Goal: Task Accomplishment & Management: Manage account settings

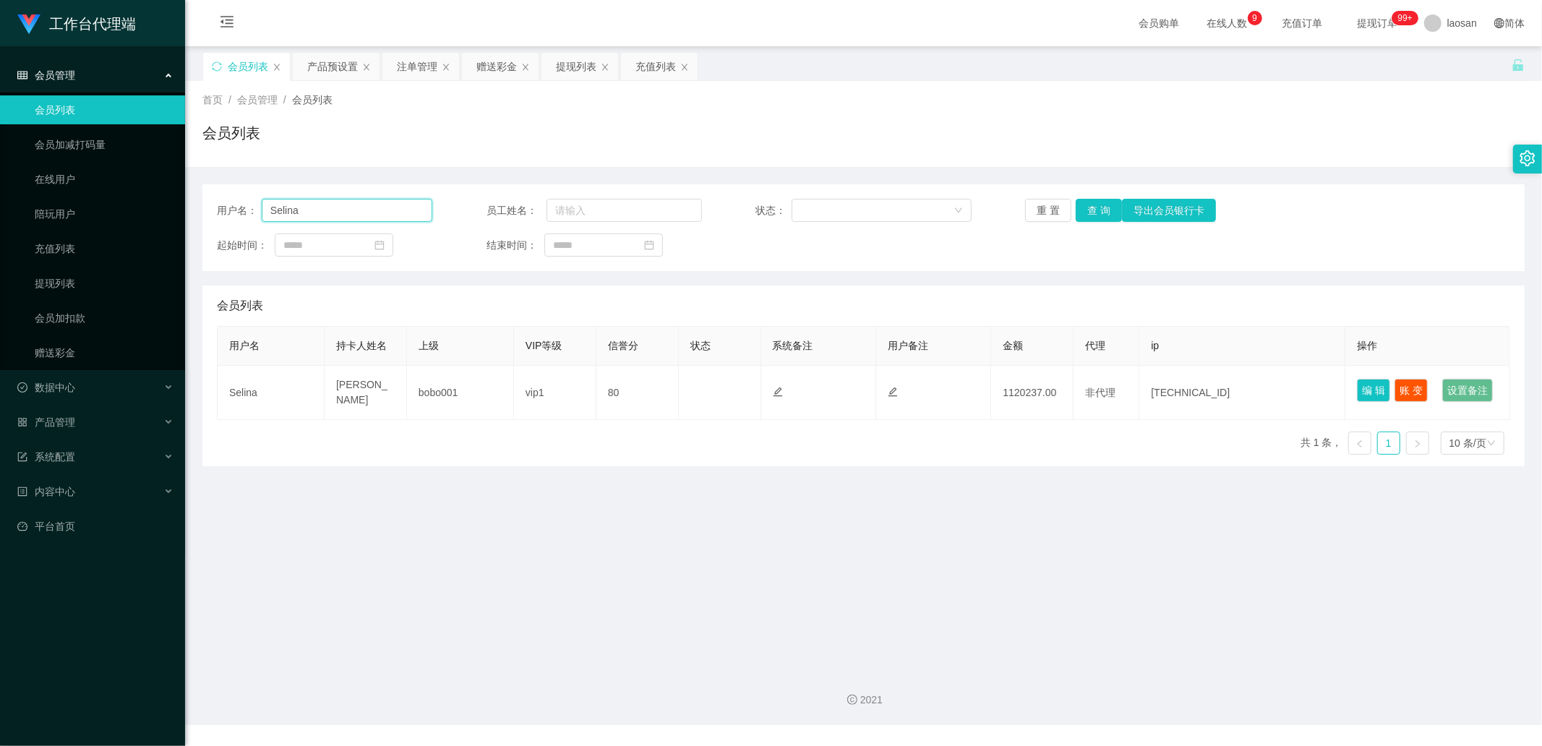
drag, startPoint x: 290, startPoint y: 210, endPoint x: 231, endPoint y: 205, distance: 58.9
click at [231, 205] on div "用户名： [PERSON_NAME]" at bounding box center [324, 210] width 215 height 23
click at [87, 107] on link "会员列表" at bounding box center [104, 109] width 139 height 29
click at [110, 80] on div "会员管理" at bounding box center [92, 75] width 185 height 29
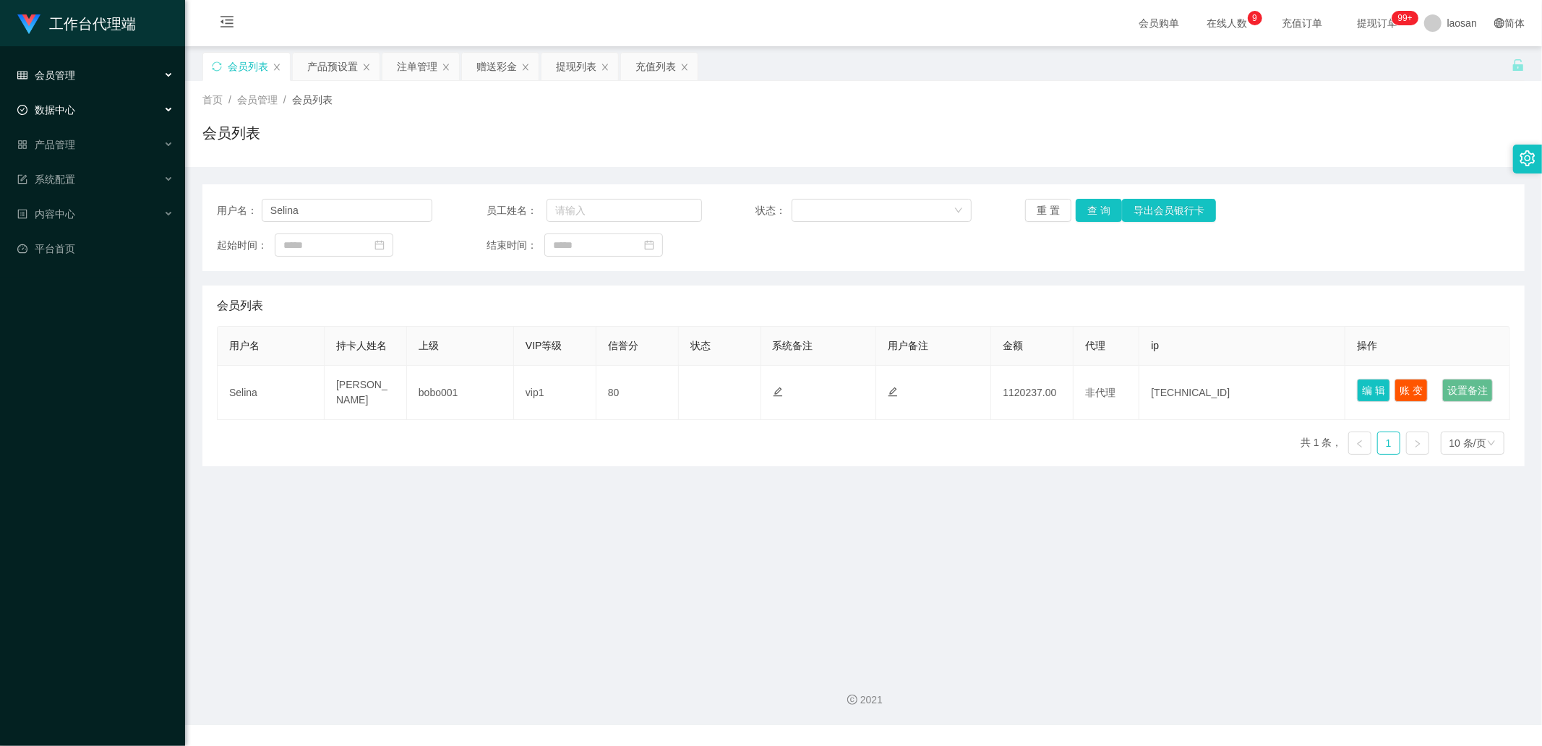
click at [99, 114] on div "数据中心" at bounding box center [92, 109] width 185 height 29
click at [97, 118] on div "数据中心" at bounding box center [92, 109] width 185 height 29
click at [93, 145] on div "产品管理" at bounding box center [92, 144] width 185 height 29
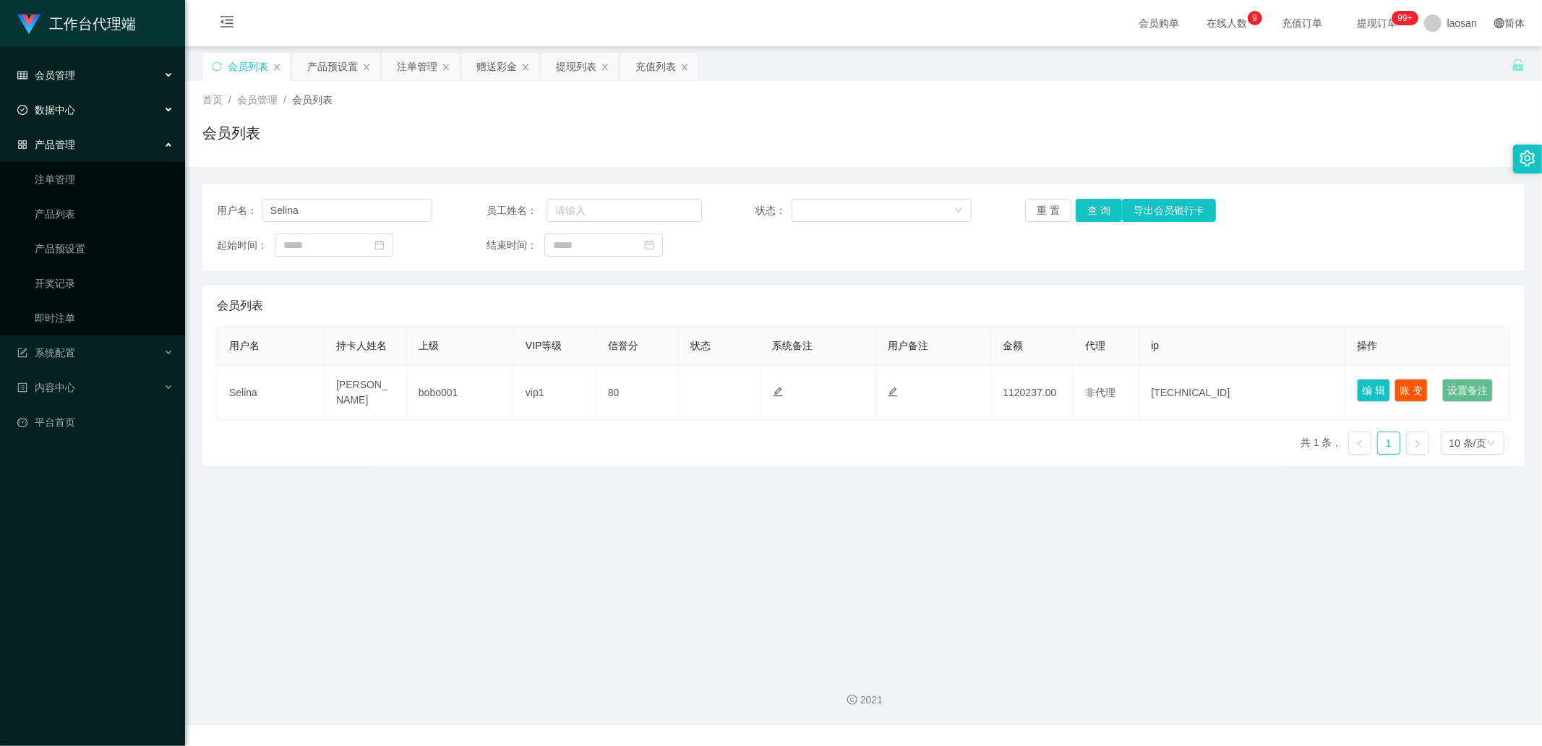
click at [112, 91] on li "会员管理 会员列表 会员加减打码量 在线用户 陪玩用户 充值列表 提现列表 会员加扣款 赠送彩金" at bounding box center [92, 77] width 185 height 32
click at [107, 103] on div "数据中心" at bounding box center [92, 109] width 185 height 29
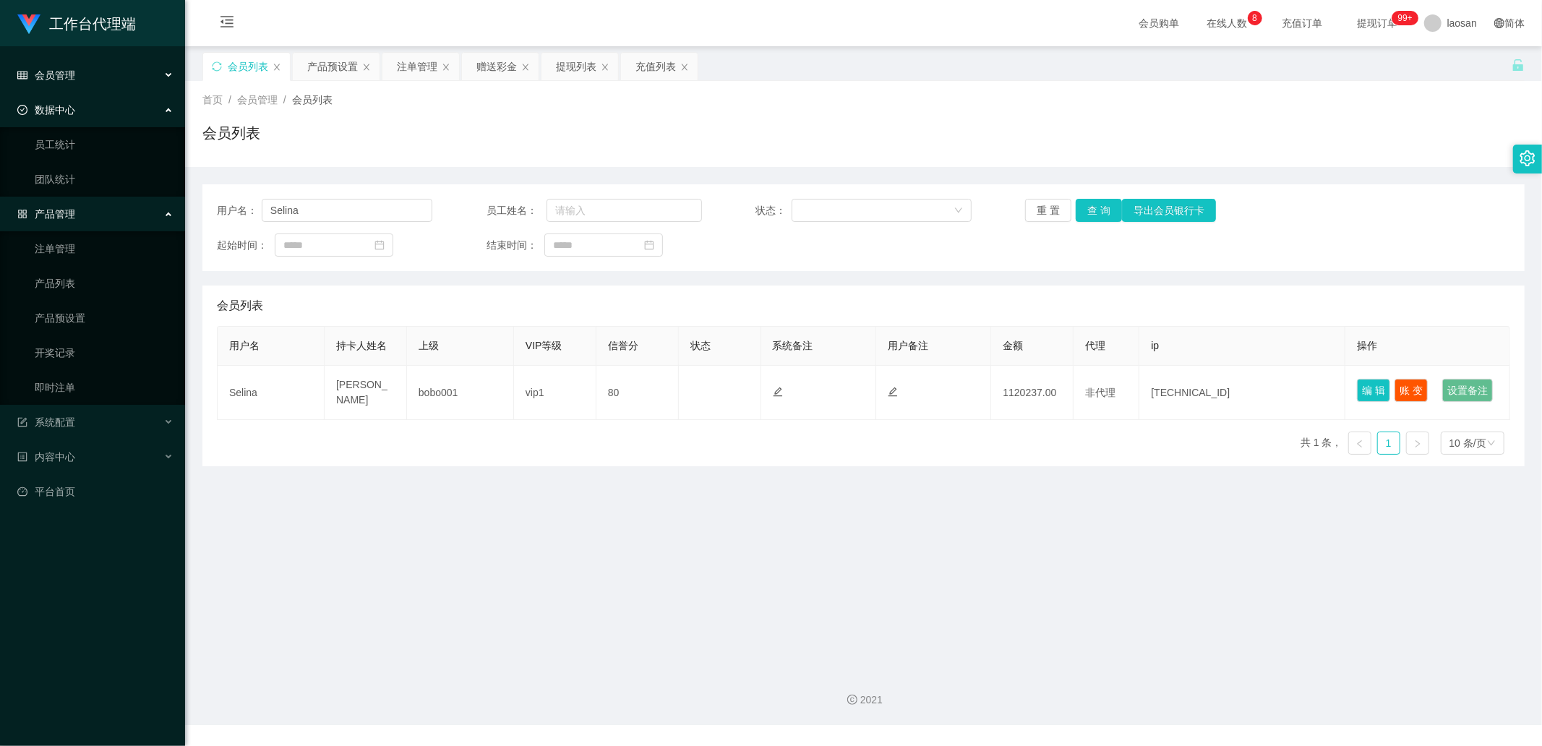
click at [125, 78] on div "会员管理" at bounding box center [92, 75] width 185 height 29
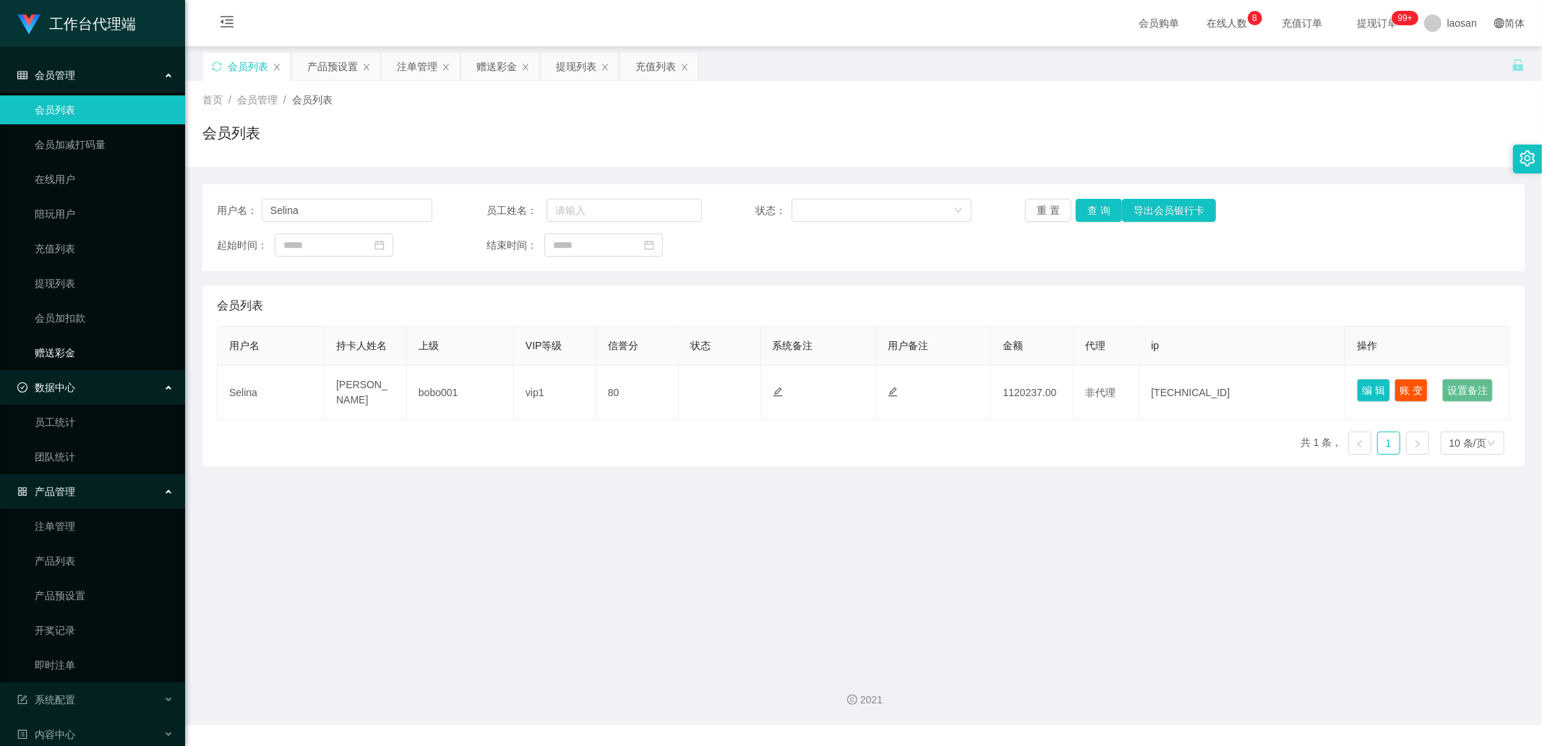
click at [71, 349] on link "赠送彩金" at bounding box center [104, 352] width 139 height 29
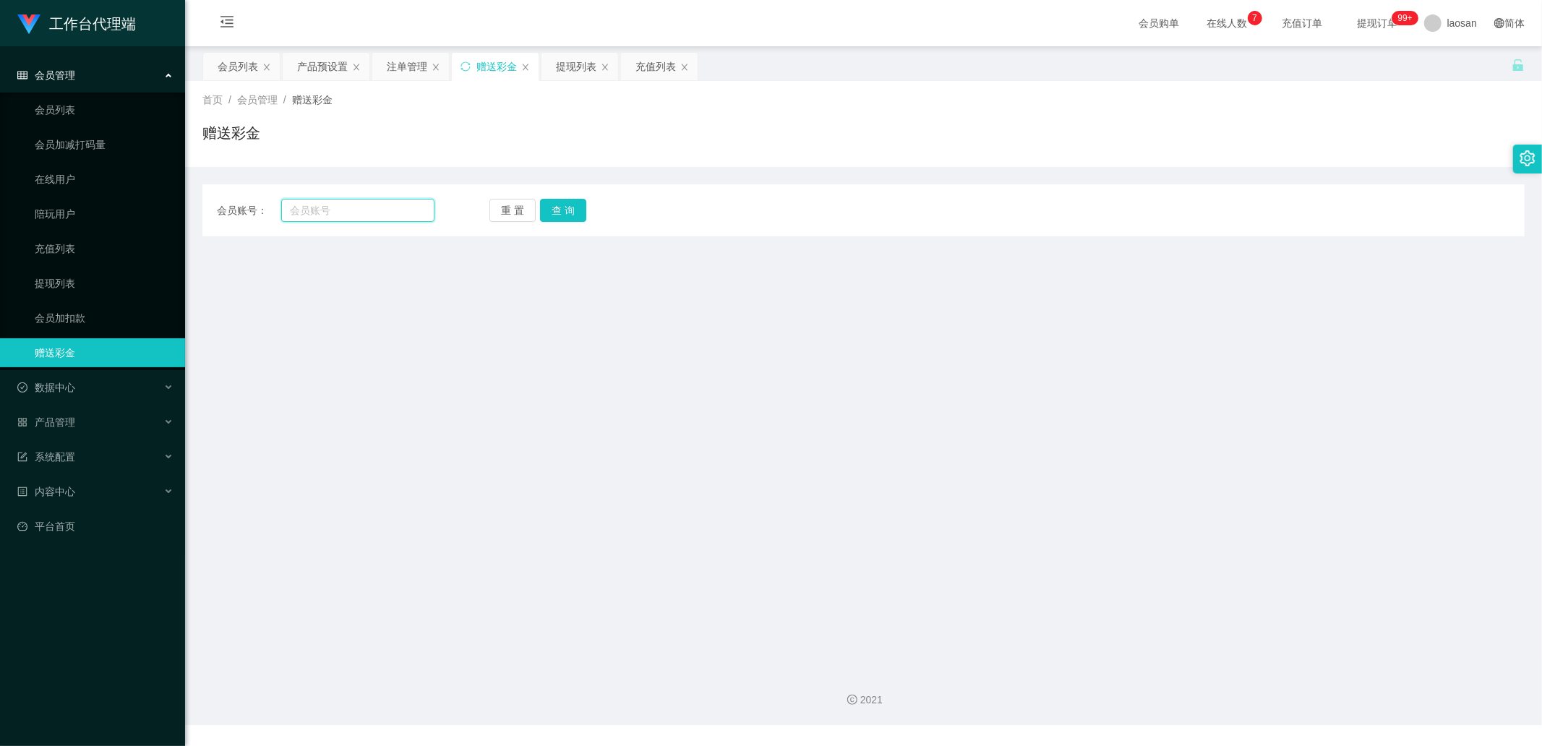
click at [377, 210] on input "text" at bounding box center [358, 210] width 154 height 23
paste input "Selina"
type input "Selina"
click at [560, 205] on button "查 询" at bounding box center [563, 210] width 46 height 23
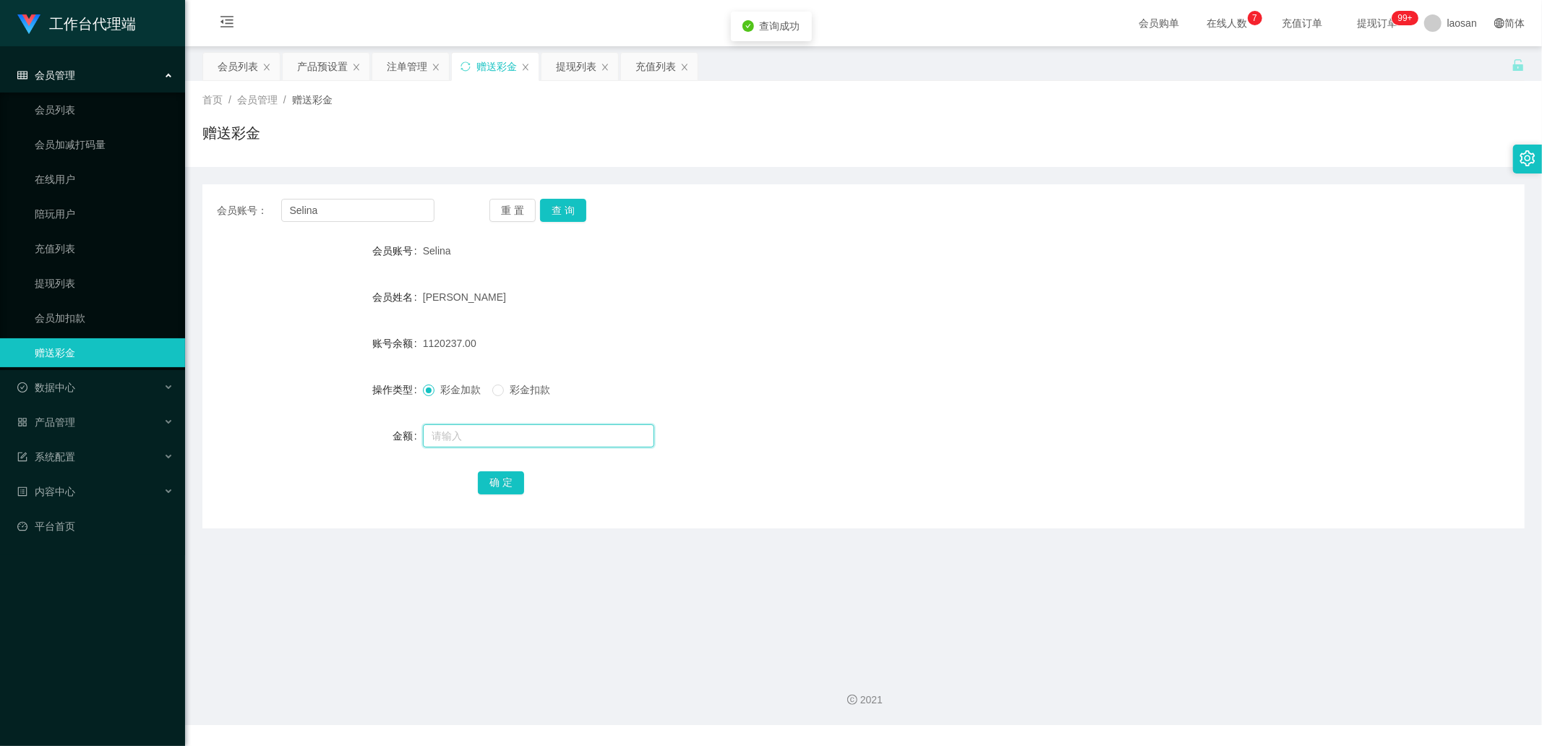
click at [459, 435] on input "text" at bounding box center [538, 435] width 231 height 23
type input "35000"
click at [495, 487] on button "确 定" at bounding box center [501, 482] width 46 height 23
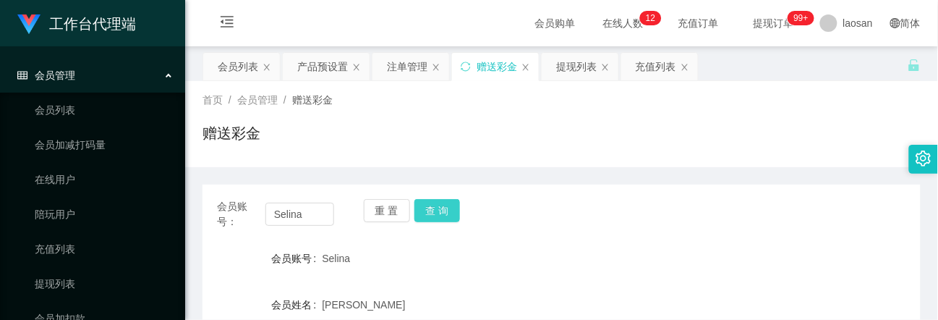
click at [432, 208] on button "查 询" at bounding box center [437, 210] width 46 height 23
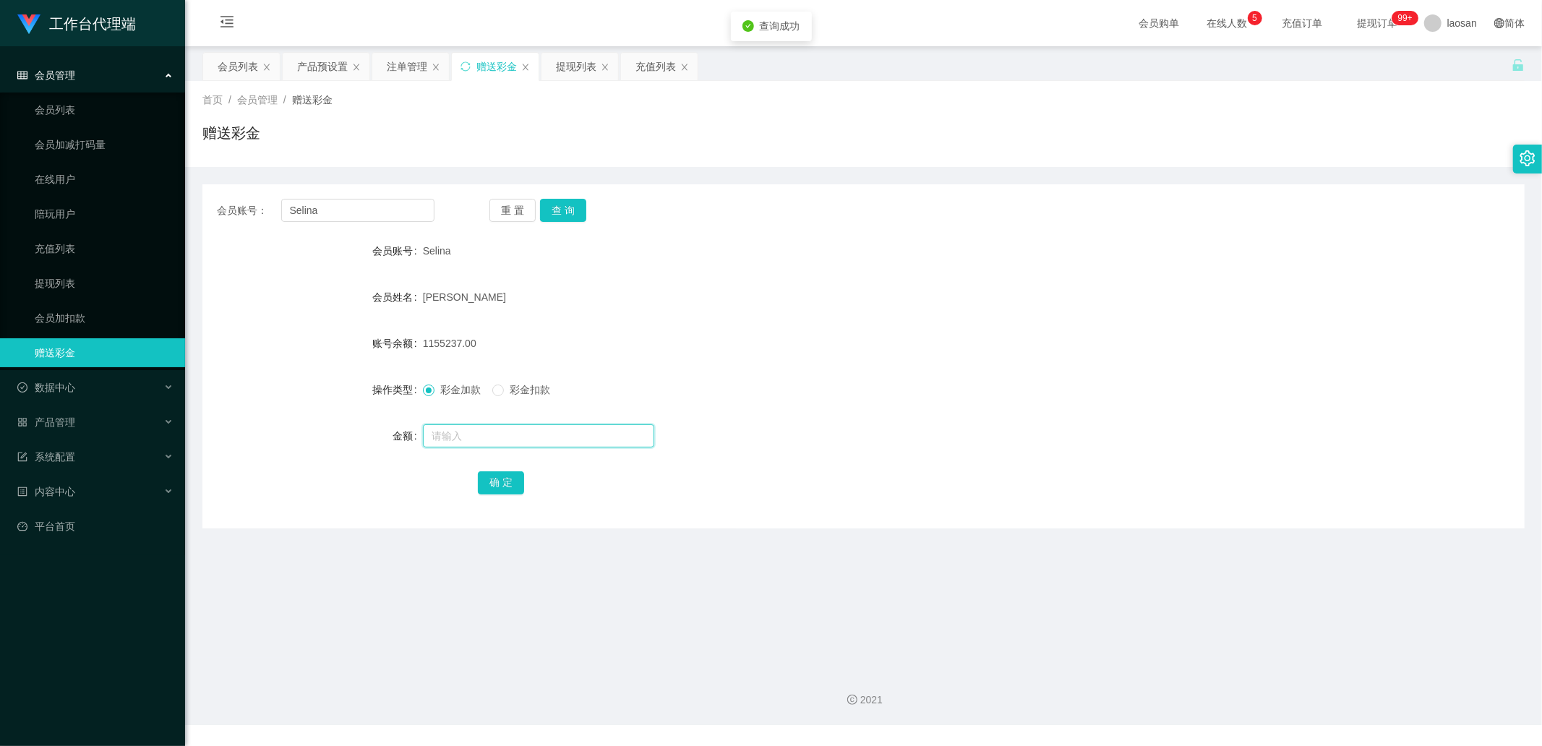
click at [470, 432] on input "text" at bounding box center [538, 435] width 231 height 23
type input "20000"
click at [487, 486] on button "确 定" at bounding box center [501, 482] width 46 height 23
drag, startPoint x: 473, startPoint y: 423, endPoint x: 492, endPoint y: 428, distance: 20.2
click at [477, 424] on input "text" at bounding box center [538, 435] width 231 height 23
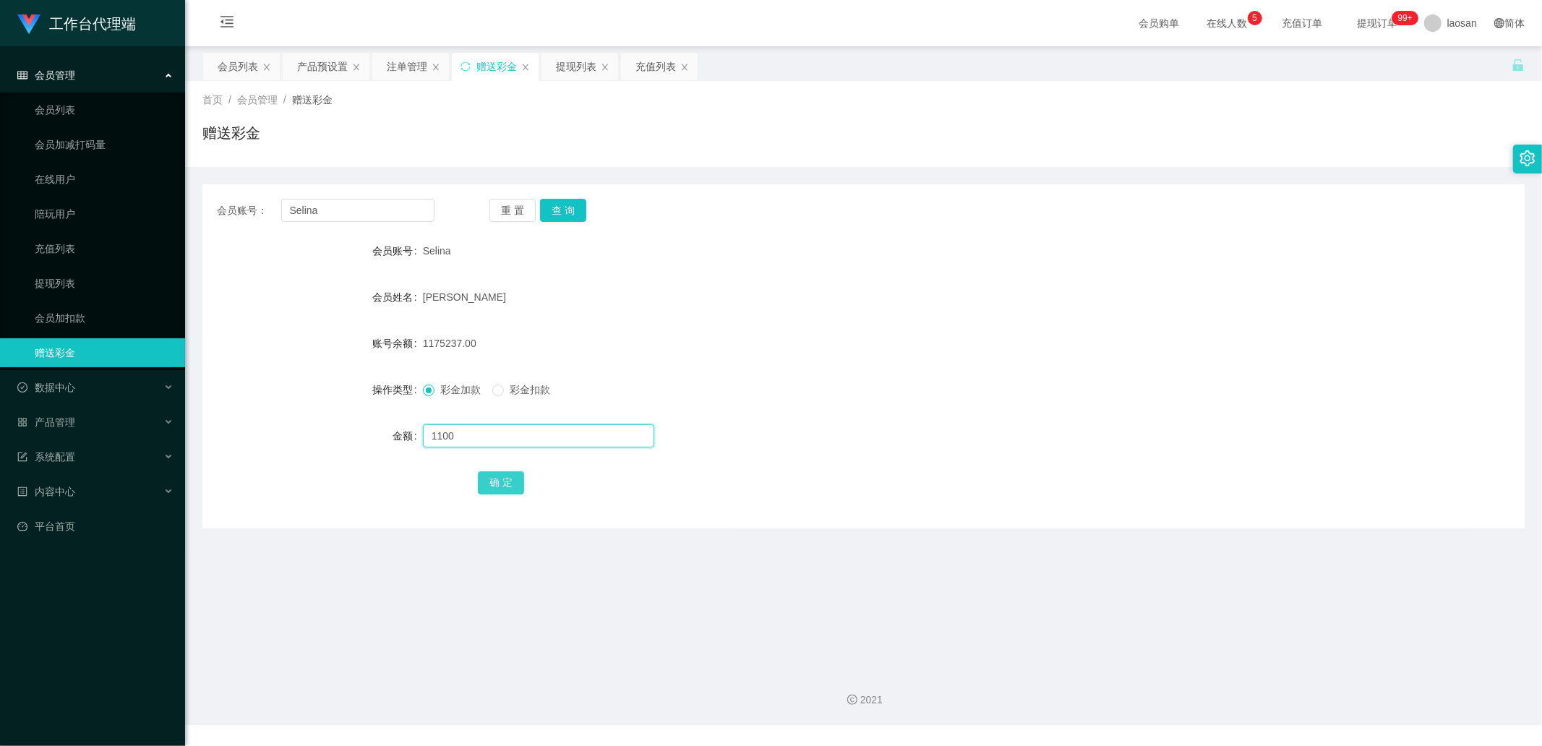
type input "1100"
click at [500, 484] on button "确 定" at bounding box center [501, 482] width 46 height 23
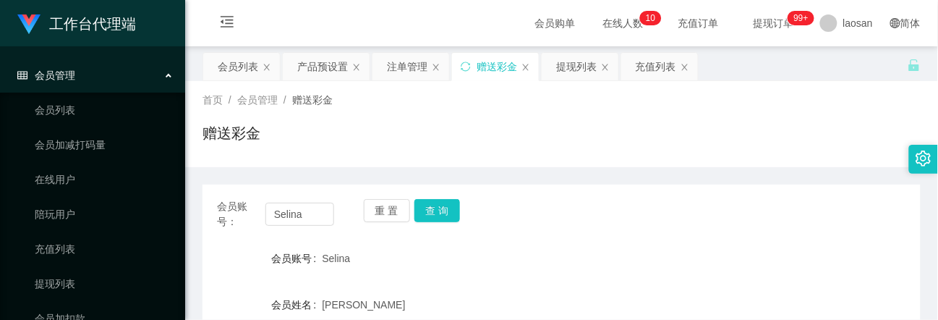
click at [839, 69] on div "会员列表 产品预设置 注单管理 赠送彩金 提现列表 充值列表" at bounding box center [554, 77] width 705 height 50
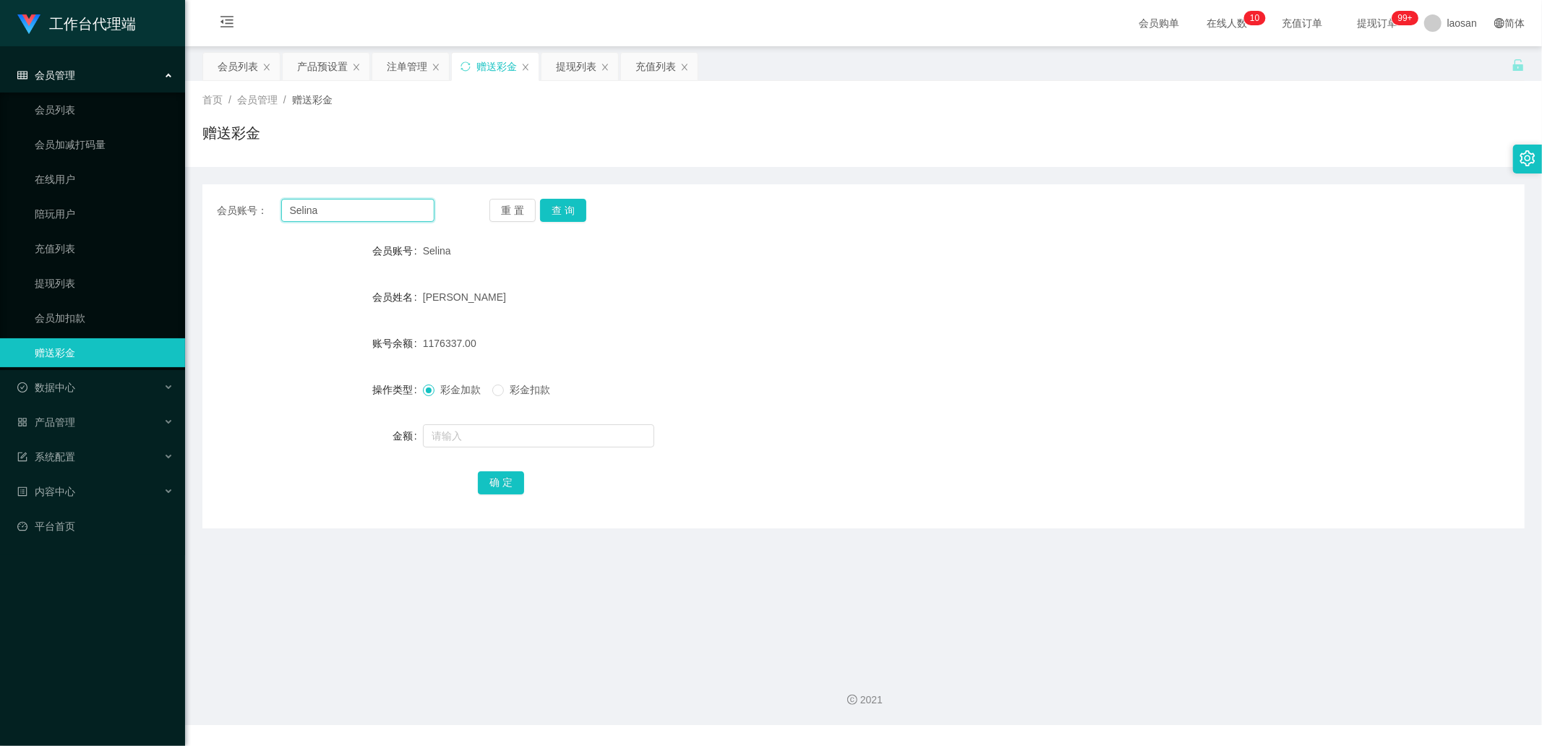
click at [396, 214] on input "Selina" at bounding box center [358, 210] width 154 height 23
drag, startPoint x: 651, startPoint y: 66, endPoint x: 618, endPoint y: 80, distance: 36.0
click at [651, 66] on div "充值列表" at bounding box center [656, 66] width 40 height 27
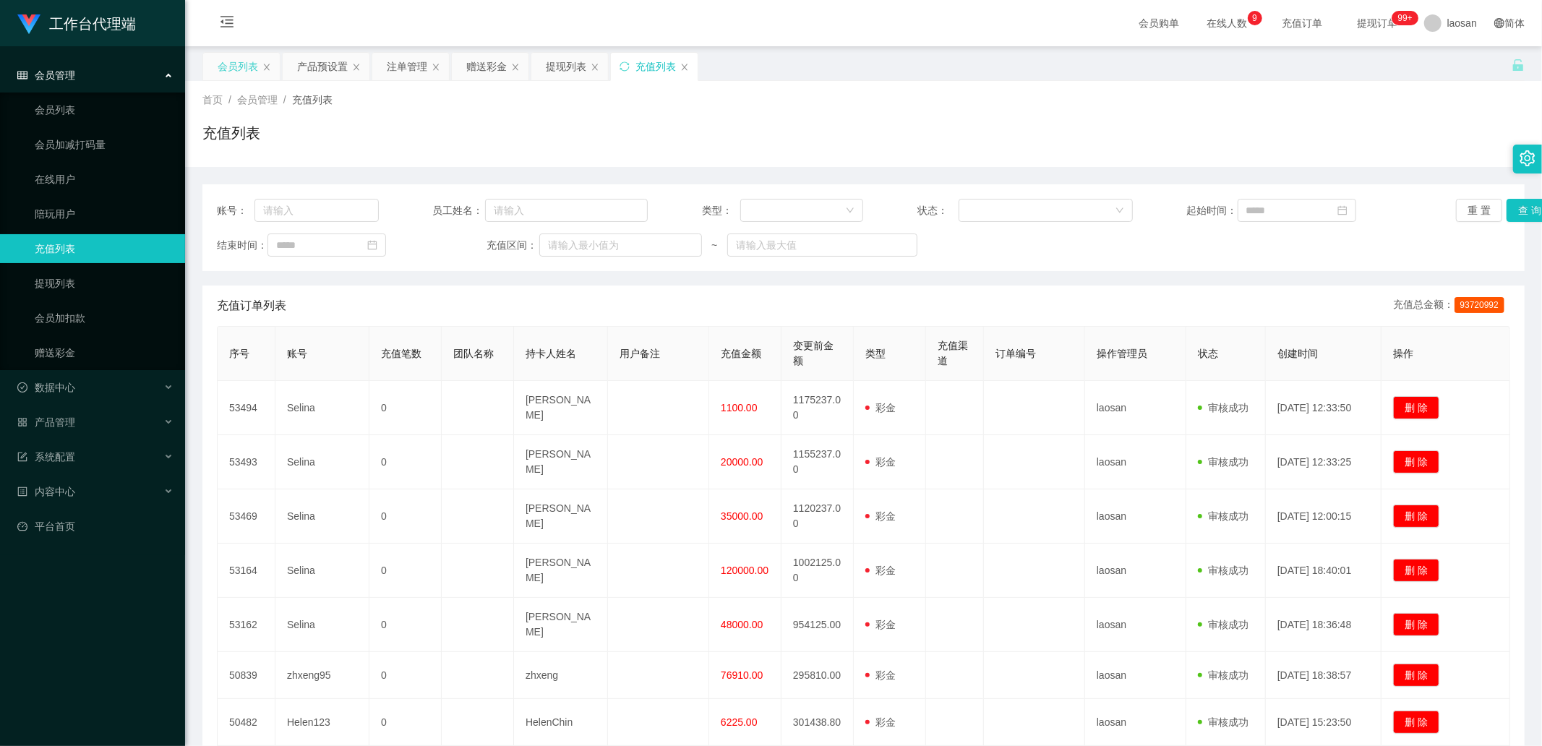
drag, startPoint x: 270, startPoint y: 56, endPoint x: 250, endPoint y: 56, distance: 19.5
click at [250, 56] on div "会员列表" at bounding box center [241, 66] width 77 height 27
click at [249, 58] on div "会员列表" at bounding box center [238, 66] width 40 height 27
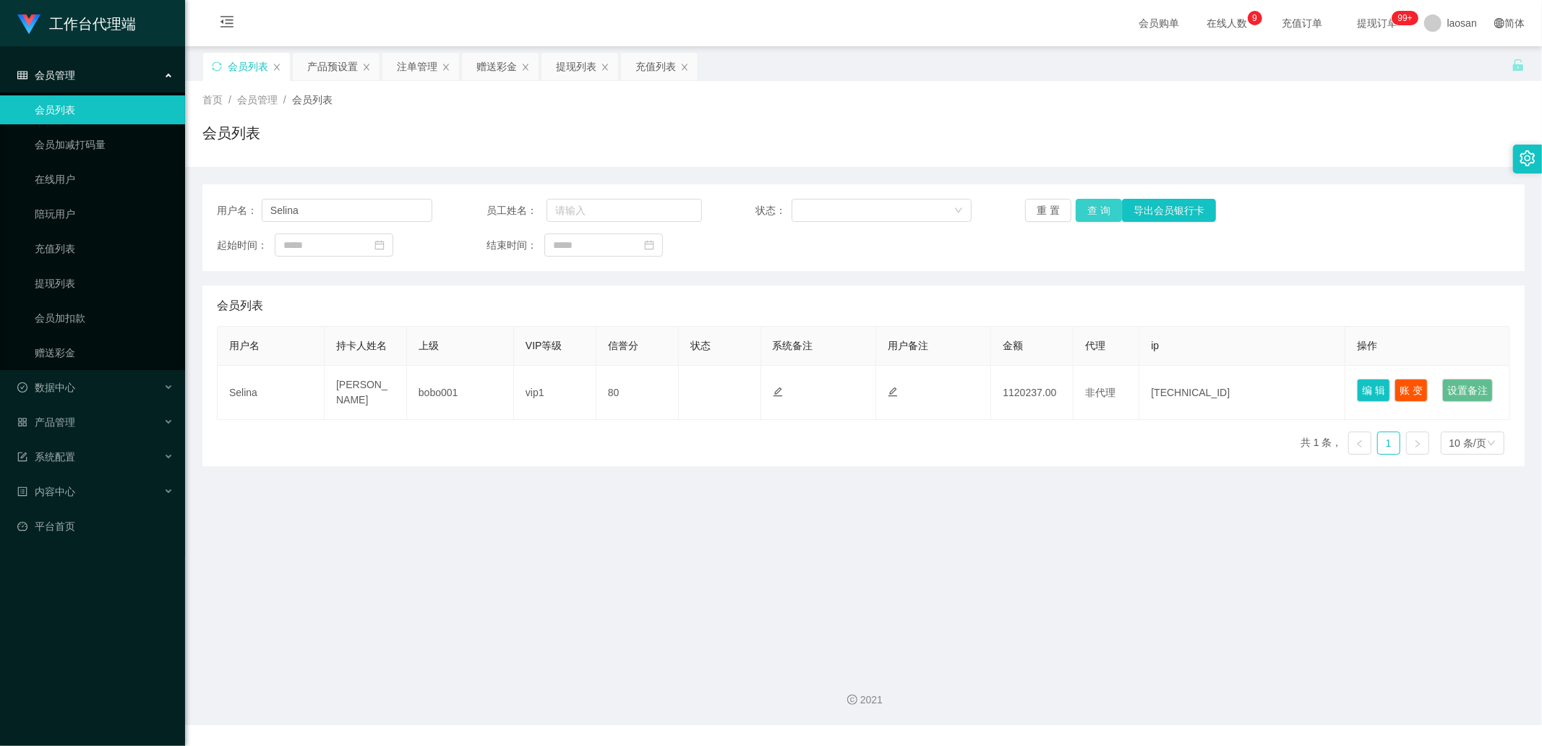
click at [1085, 215] on button "查 询" at bounding box center [1099, 210] width 46 height 23
click at [1085, 215] on div "重 置 查 询 导出会员银行卡" at bounding box center [1132, 210] width 215 height 23
click at [1085, 215] on button "查 询" at bounding box center [1099, 210] width 46 height 23
click at [1085, 215] on div "重 置 查 询 导出会员银行卡" at bounding box center [1132, 210] width 215 height 23
click at [1085, 215] on button "查 询" at bounding box center [1099, 210] width 46 height 23
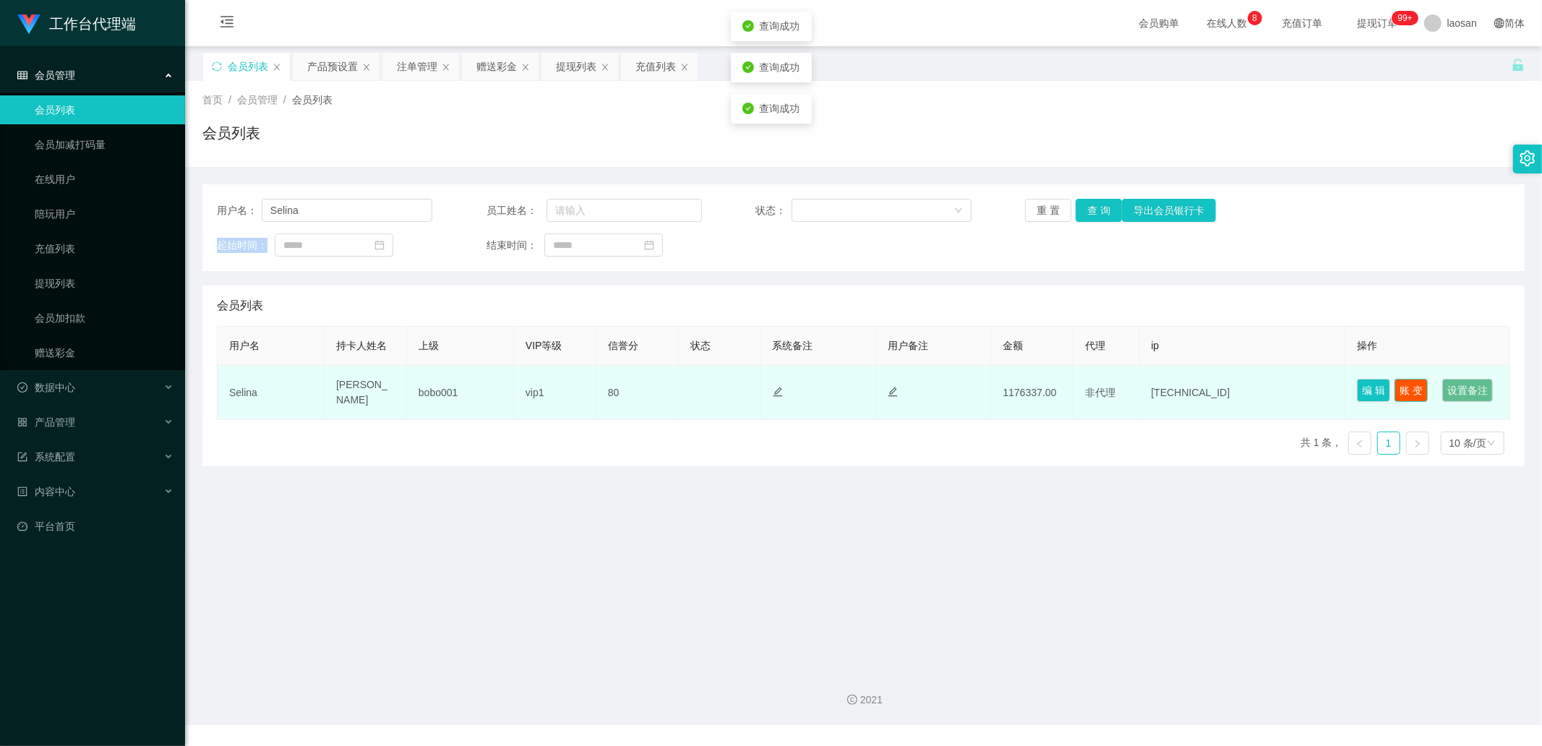
click at [1407, 383] on button "账 变" at bounding box center [1411, 390] width 33 height 23
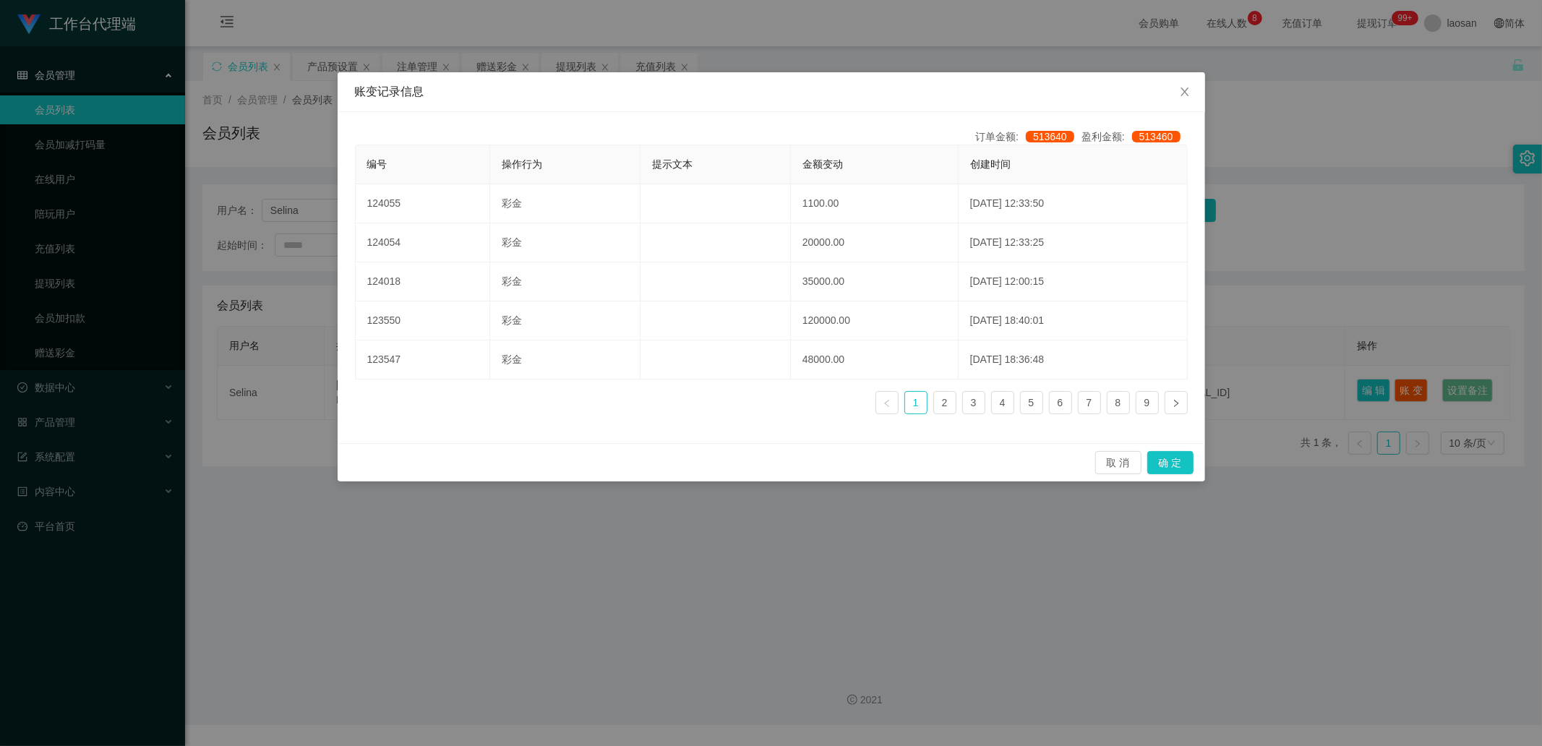
drag, startPoint x: 1304, startPoint y: 286, endPoint x: 1336, endPoint y: 336, distance: 58.2
click at [1307, 289] on div "账变记录信息 订单金额: 513640 盈利金额: 513460 编号 操作行为 提示文本 金额变动 创建时间 124055 彩金 1100.00 [DATE…" at bounding box center [771, 373] width 1542 height 746
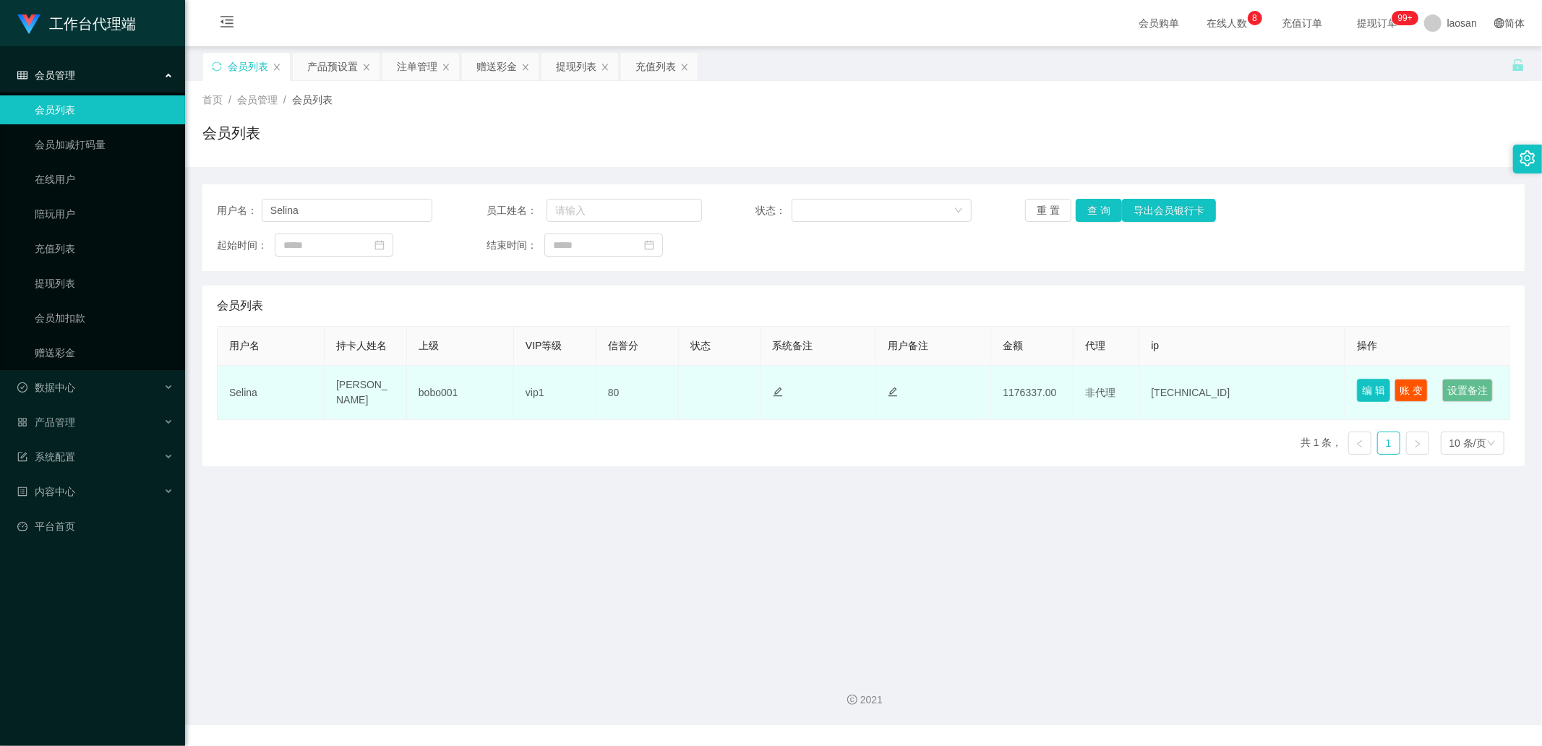
click at [1359, 376] on td "编 辑 账 变 设置备注" at bounding box center [1428, 393] width 165 height 54
click at [1361, 384] on button "编 辑" at bounding box center [1373, 390] width 33 height 23
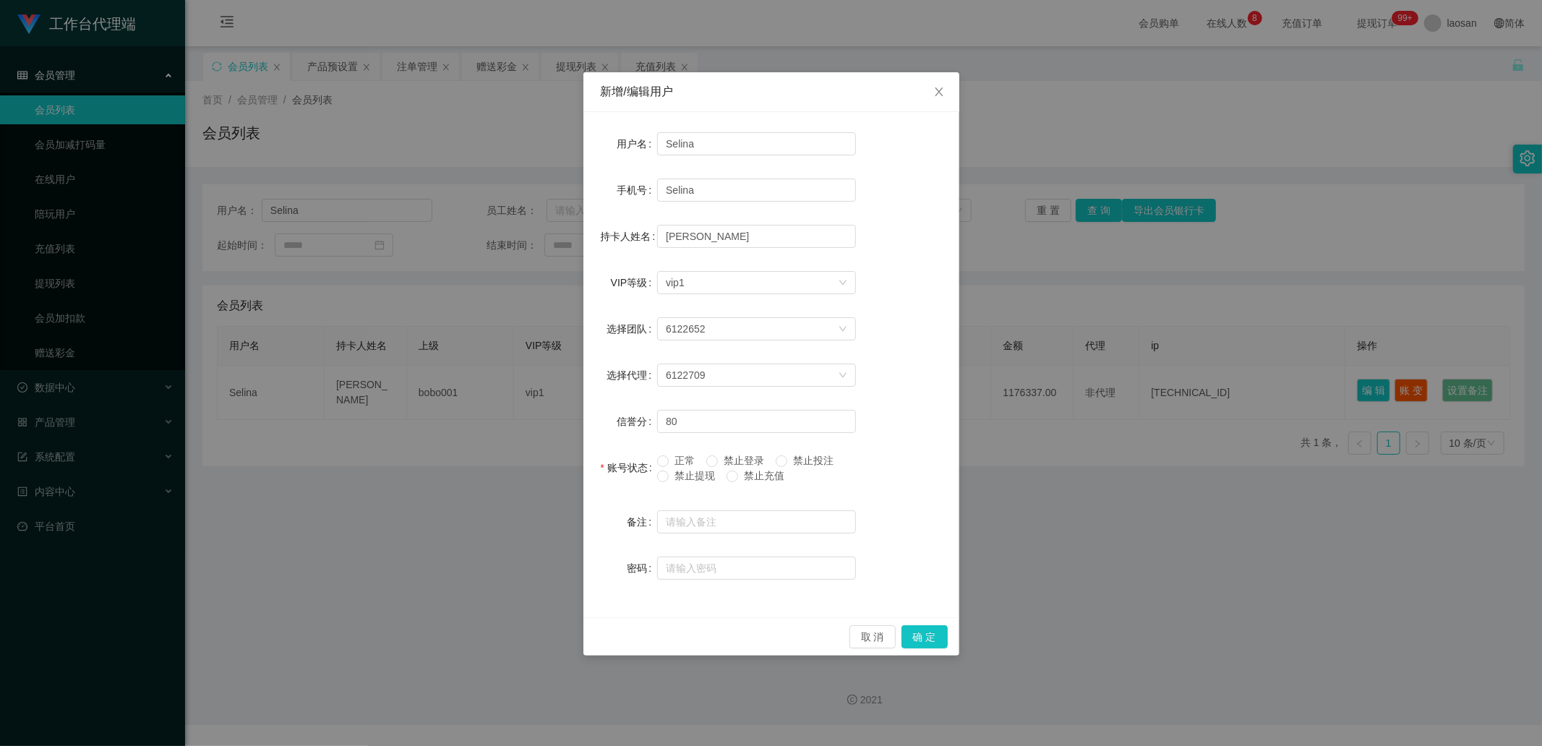
click at [674, 457] on span "正常" at bounding box center [685, 461] width 32 height 12
click at [921, 632] on button "确 定" at bounding box center [925, 636] width 46 height 23
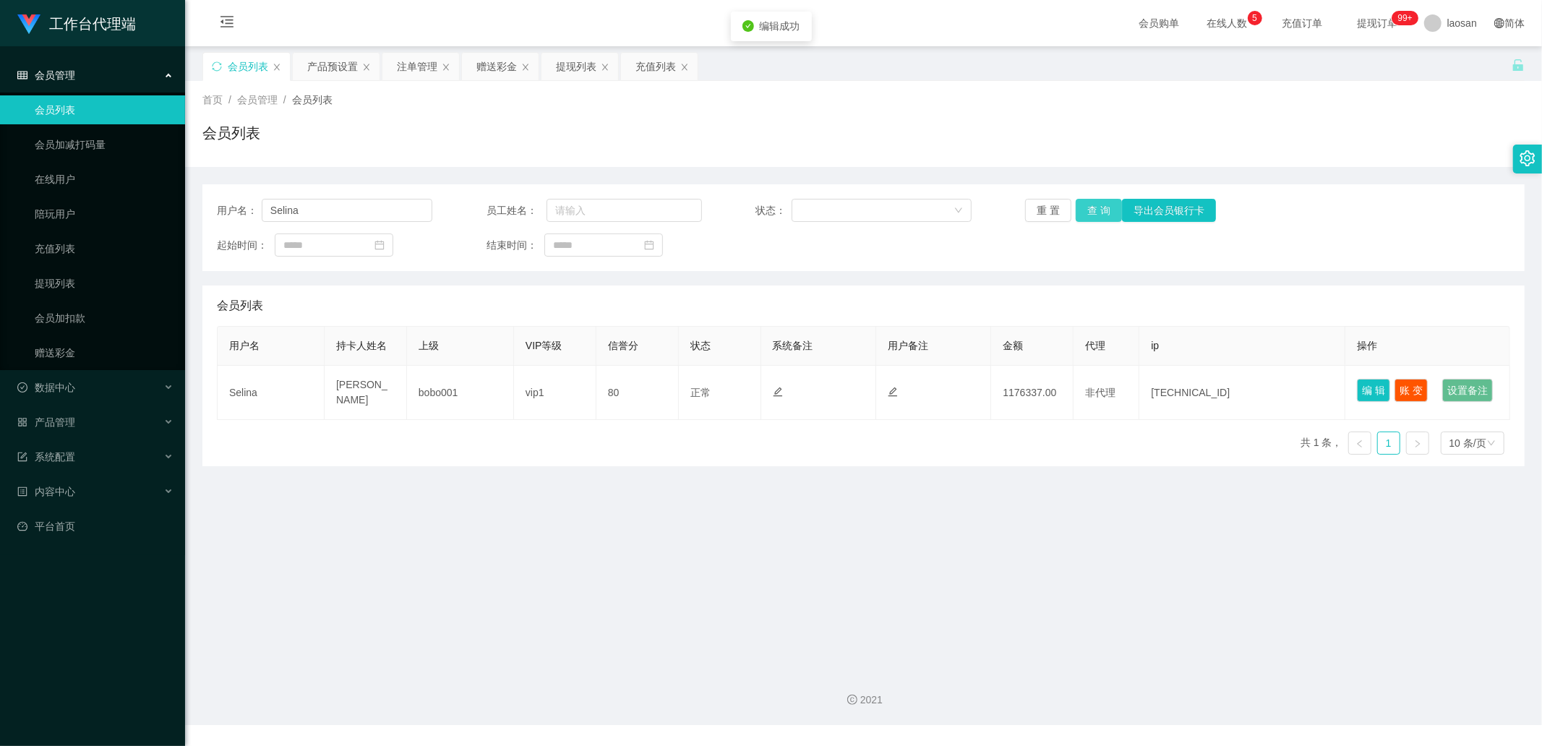
click at [1090, 211] on button "查 询" at bounding box center [1099, 210] width 46 height 23
click at [1090, 211] on div "重 置 查 询 导出会员银行卡" at bounding box center [1132, 210] width 215 height 23
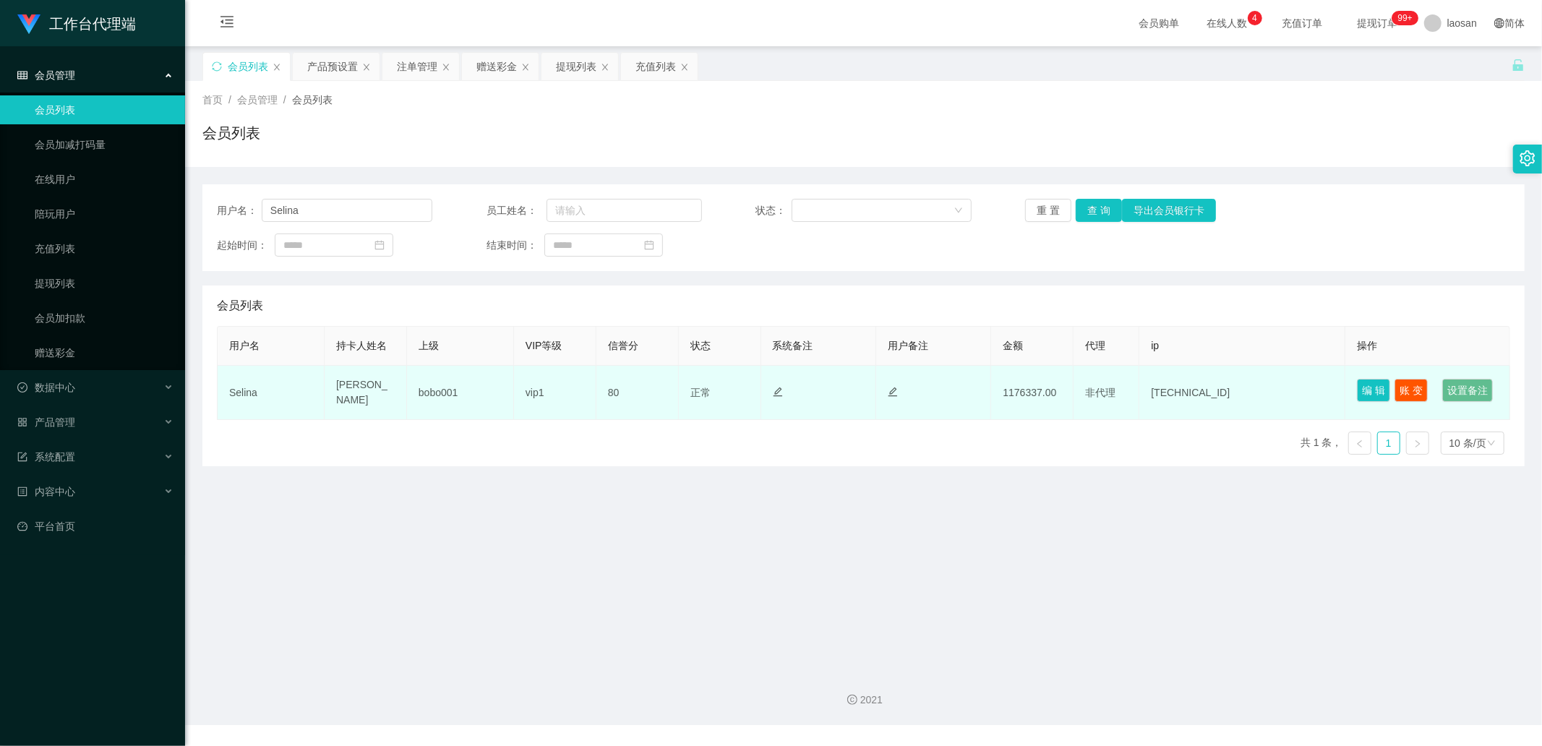
click at [333, 403] on td "[PERSON_NAME]" at bounding box center [366, 393] width 82 height 54
click at [255, 398] on td "Selina" at bounding box center [271, 393] width 107 height 54
click at [1016, 417] on td "1176337.00" at bounding box center [1032, 393] width 82 height 54
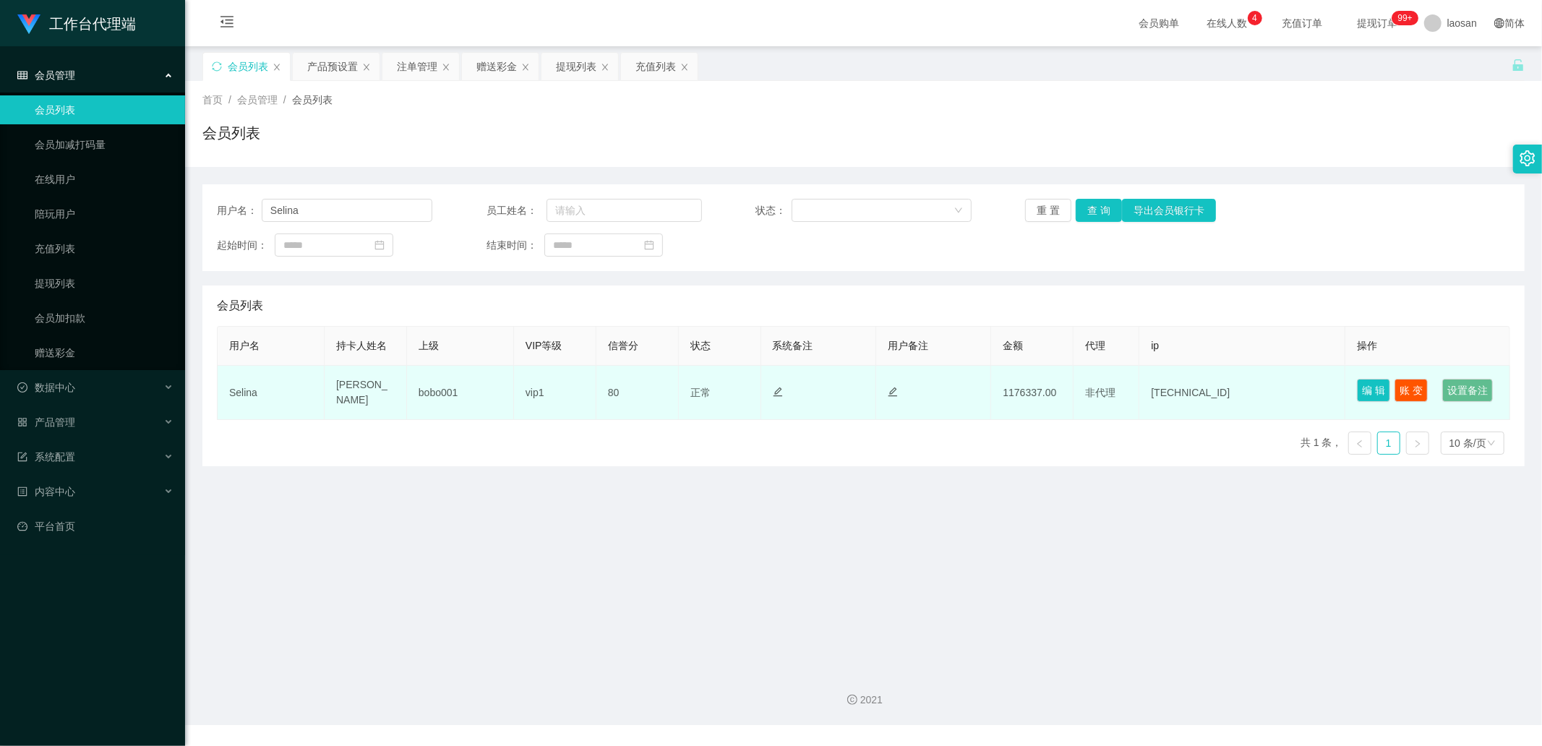
click at [1017, 409] on td "1176337.00" at bounding box center [1032, 393] width 82 height 54
click at [1405, 388] on button "账 变" at bounding box center [1411, 390] width 33 height 23
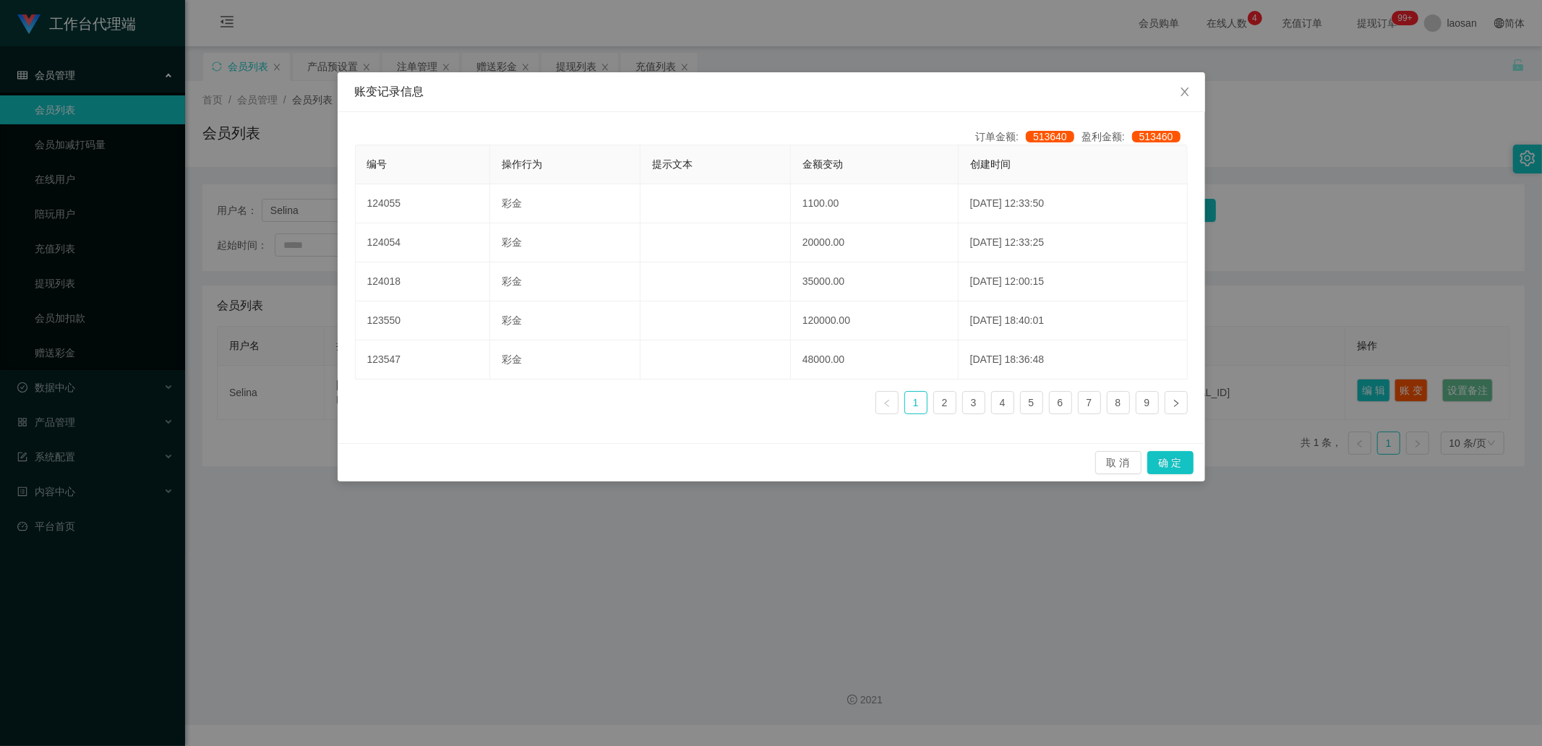
click at [1059, 552] on div "账变记录信息 订单金额: 513640 盈利金额: 513460 编号 操作行为 提示文本 金额变动 创建时间 124055 彩金 1100.00 [DATE…" at bounding box center [771, 373] width 1542 height 746
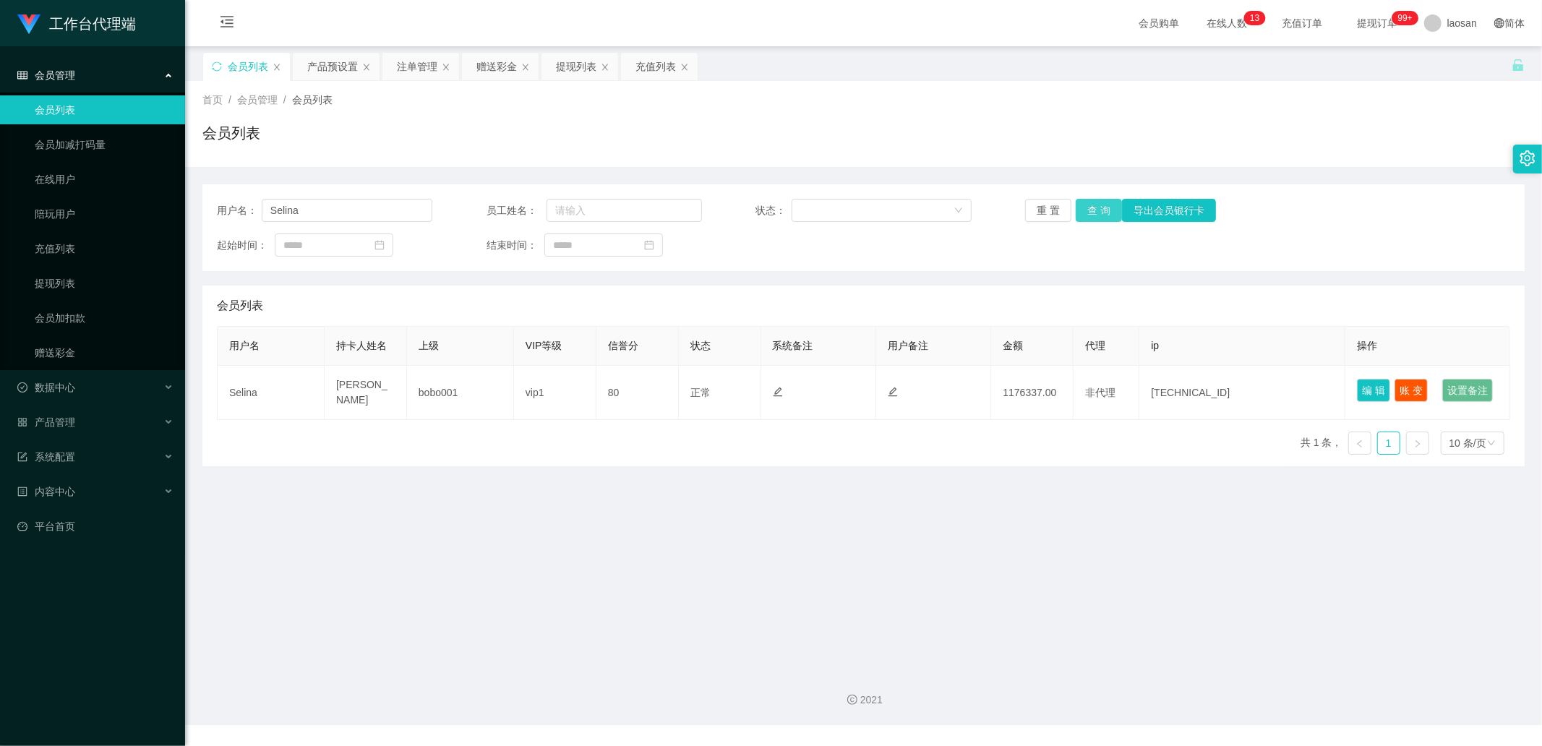
click at [1088, 212] on button "查 询" at bounding box center [1099, 210] width 46 height 23
click at [1090, 211] on div "重 置 查 询 导出会员银行卡" at bounding box center [1132, 210] width 215 height 23
click at [1093, 212] on button "查 询" at bounding box center [1099, 210] width 46 height 23
click at [1093, 212] on div "重 置 查 询 导出会员银行卡" at bounding box center [1132, 210] width 215 height 23
click at [1093, 205] on button "查 询" at bounding box center [1099, 210] width 46 height 23
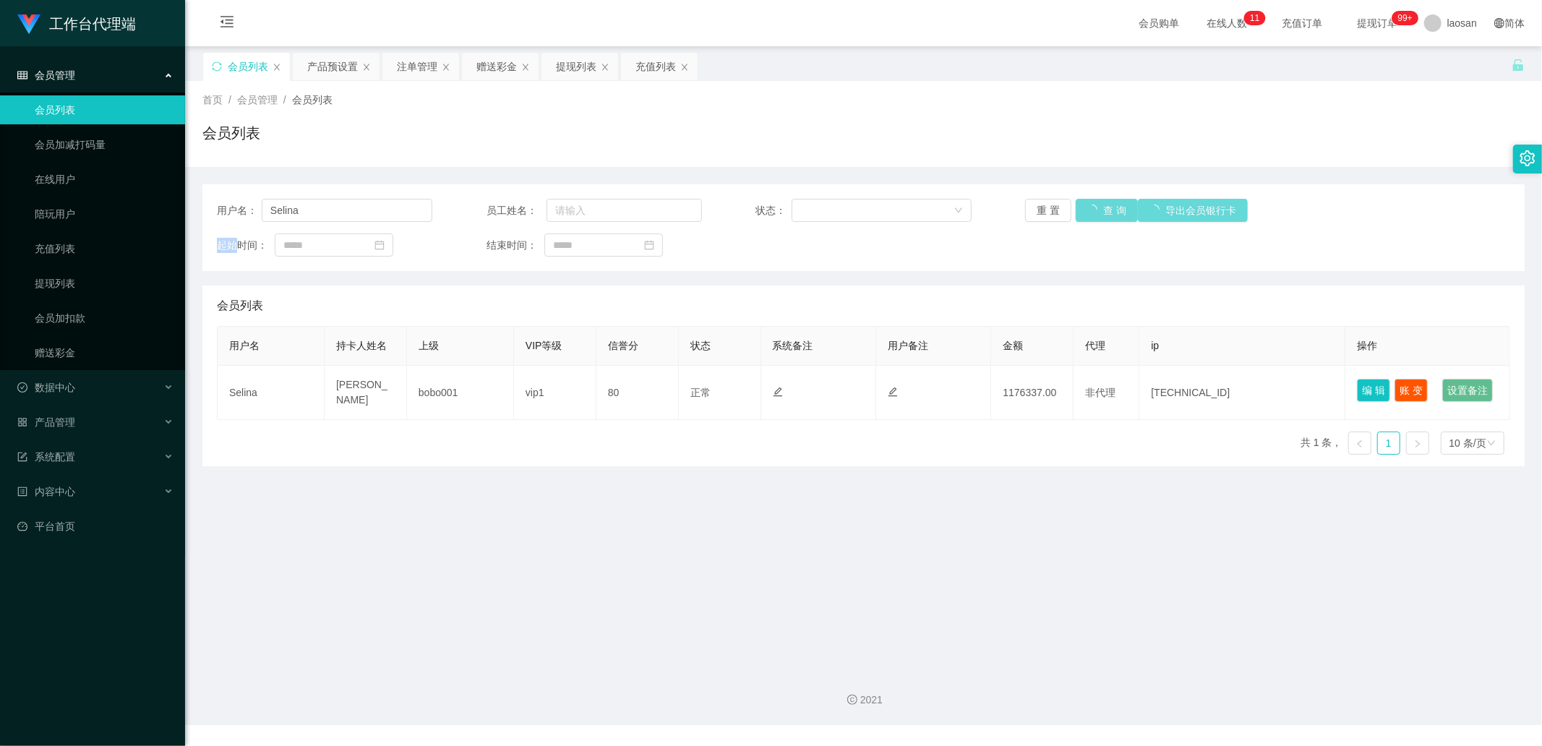
click at [1093, 205] on div "重 置 查 询 导出会员银行卡" at bounding box center [1132, 210] width 215 height 23
click at [1095, 205] on button "查 询" at bounding box center [1099, 210] width 46 height 23
drag, startPoint x: 1085, startPoint y: 208, endPoint x: 706, endPoint y: 119, distance: 389.2
click at [792, 136] on div "首页 / 会员管理 / 会员列表 / 会员列表 用户名： [DEMOGRAPHIC_DATA] 员工姓名： 状态： 重 置 查 询 导出会员银行卡 起始时间：…" at bounding box center [863, 273] width 1323 height 385
click at [555, 69] on div "提现列表" at bounding box center [580, 66] width 77 height 27
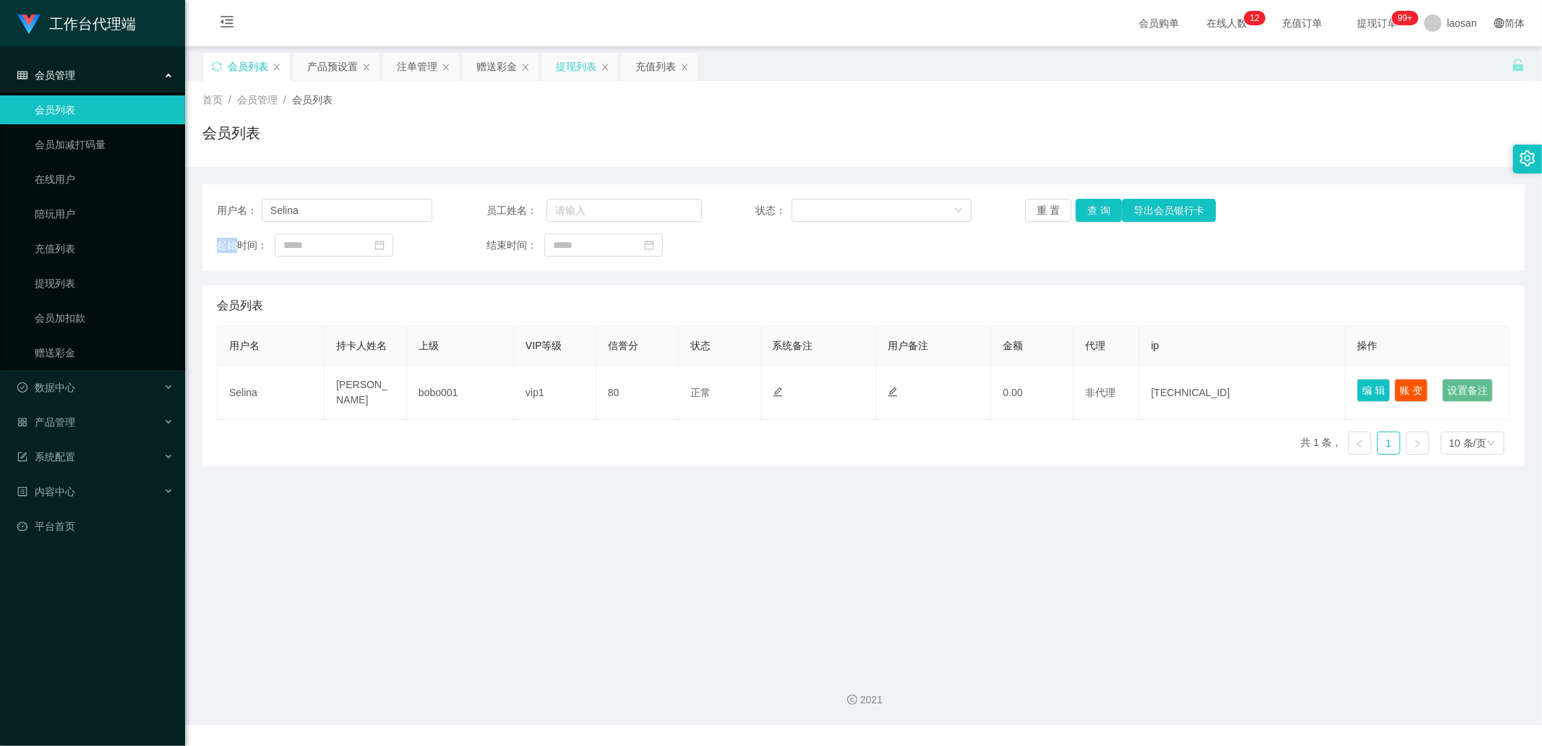
click at [588, 61] on div "提现列表" at bounding box center [576, 66] width 40 height 27
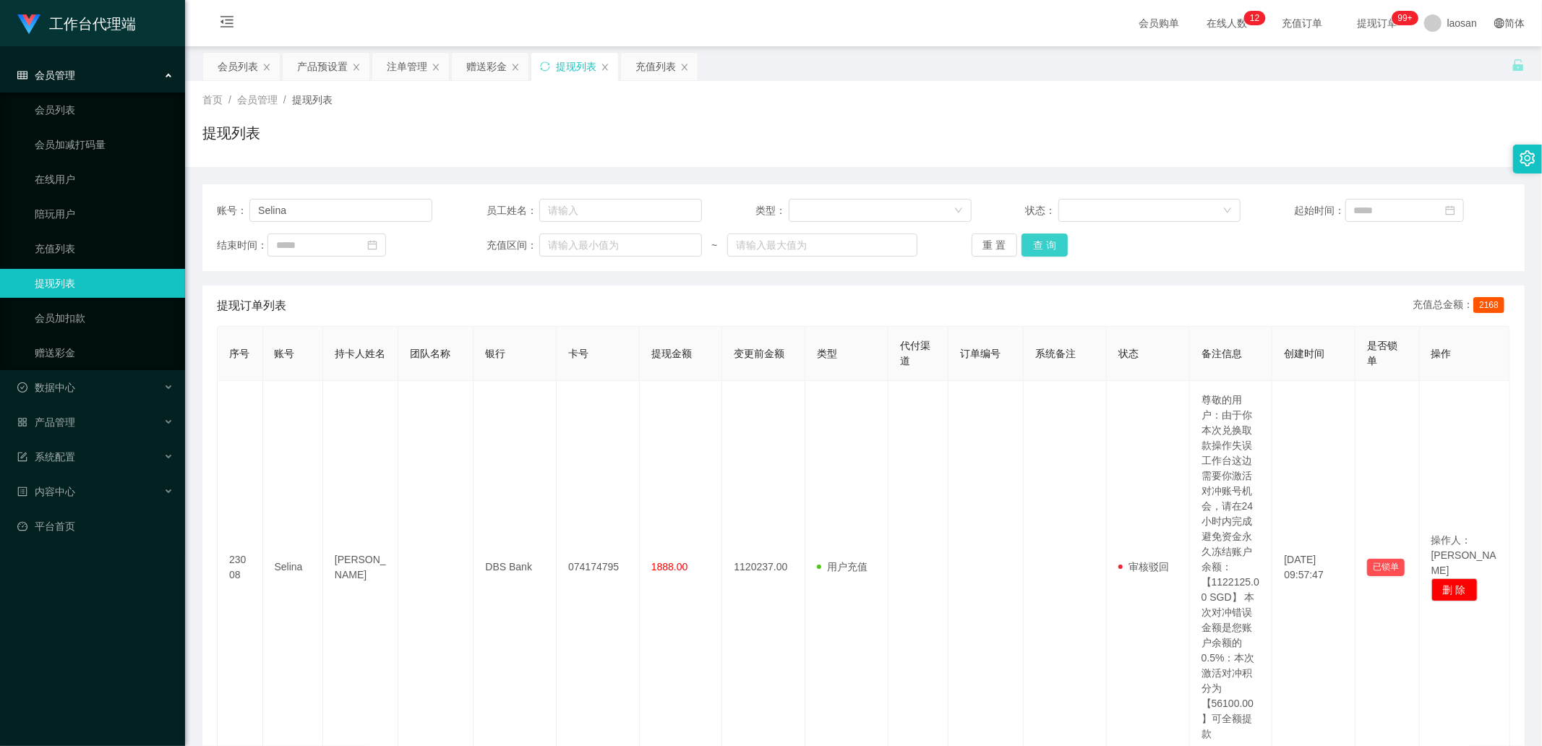
click at [1040, 244] on button "查 询" at bounding box center [1045, 245] width 46 height 23
click at [1040, 244] on div "重 置 查 询" at bounding box center [1079, 245] width 215 height 23
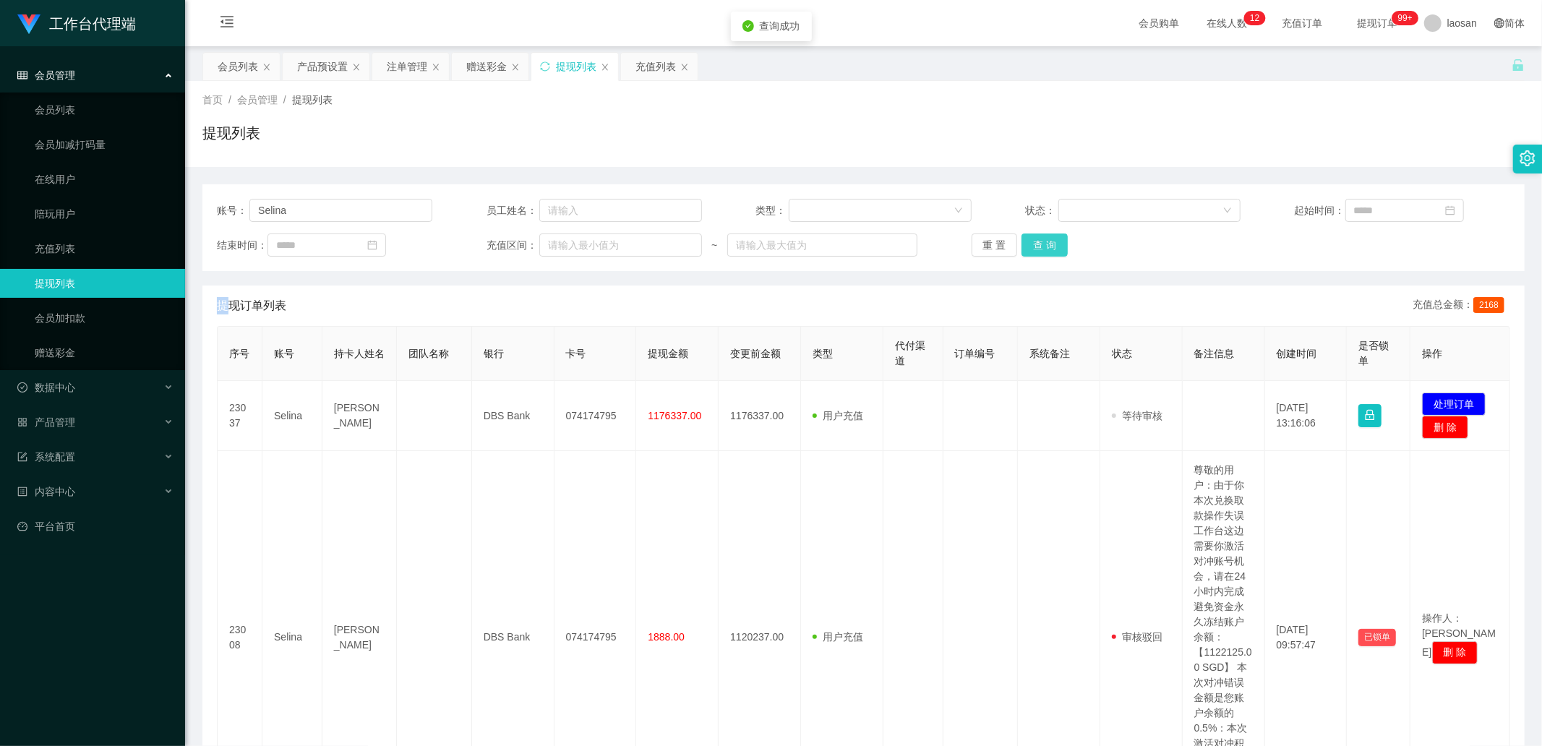
click at [1040, 244] on button "查 询" at bounding box center [1045, 245] width 46 height 23
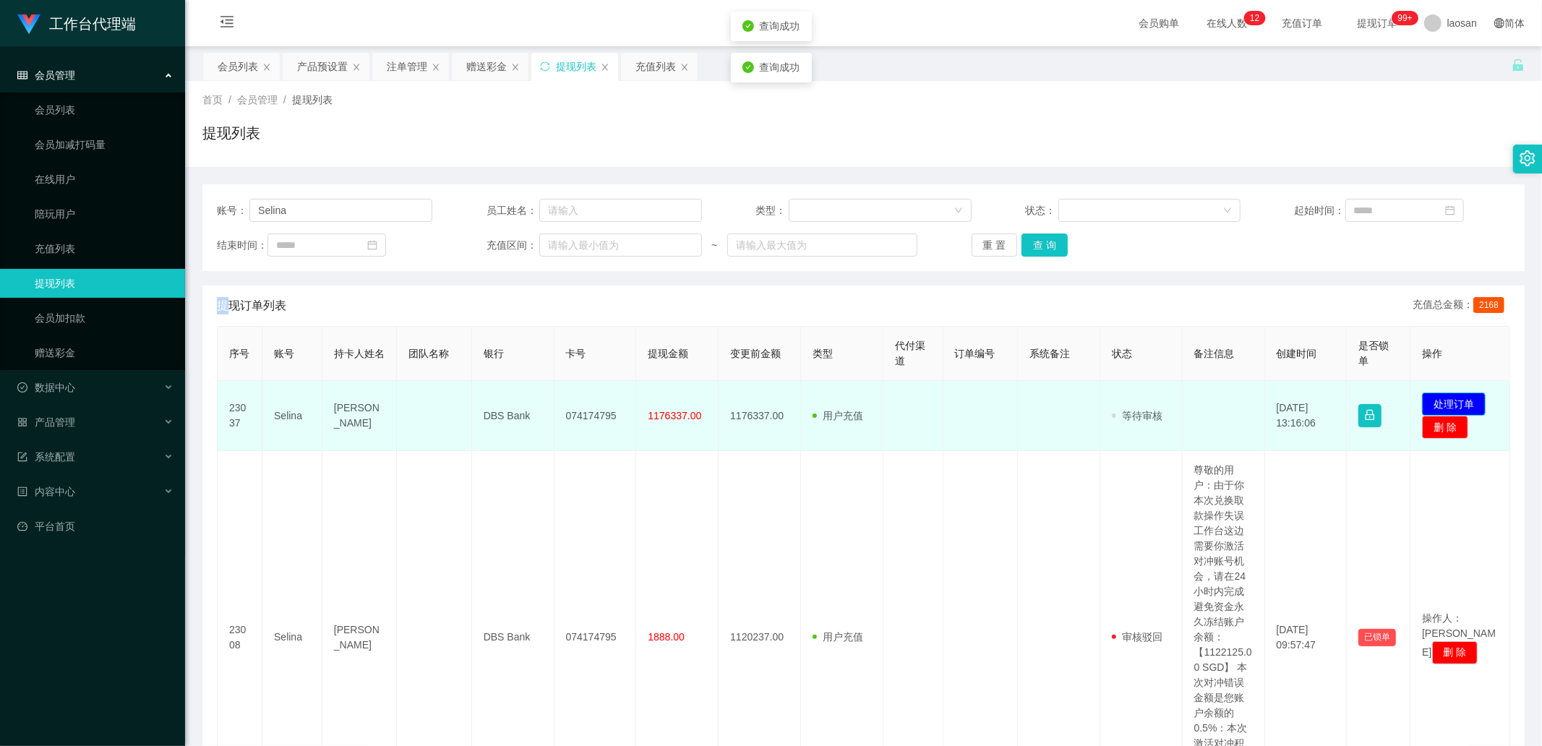
click at [1437, 405] on button "处理订单" at bounding box center [1454, 404] width 64 height 23
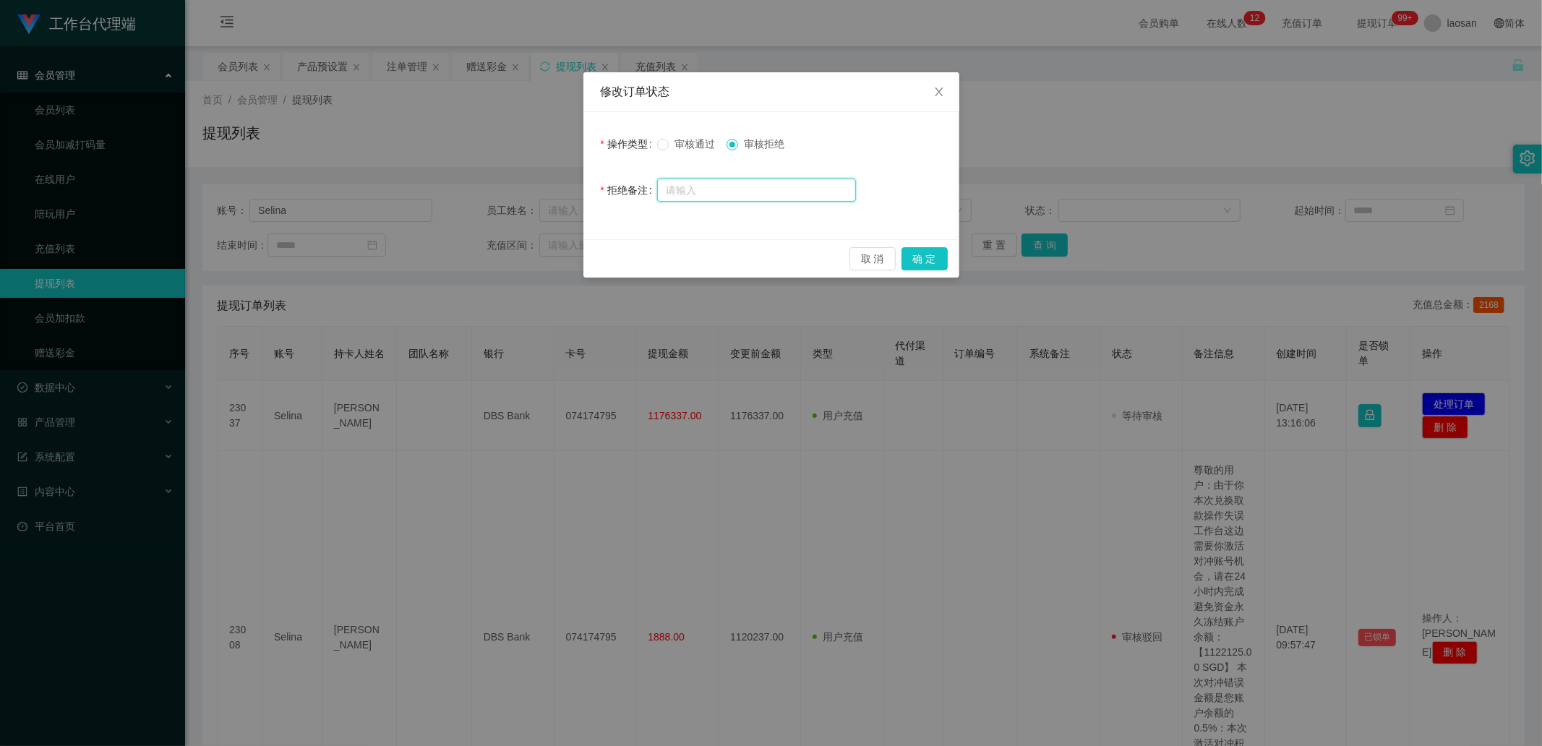
click at [746, 188] on input "text" at bounding box center [756, 190] width 199 height 23
paste input "经检测你工作台多次错误账户有验资处理导致账号信誉分不足，请联络相关负责人提升信誉分后再次发起提款，谢谢你的配合，信誉分需达到98分方可提款，请勿多次在信誉分不…"
type input "经检测你工作台多次错误账户有验资处理导致账号信誉分不足，请联络相关负责人提升信誉分后再次发起提款，谢谢你的配合，信誉分需达到98分方可提款，请勿多次在信誉分不…"
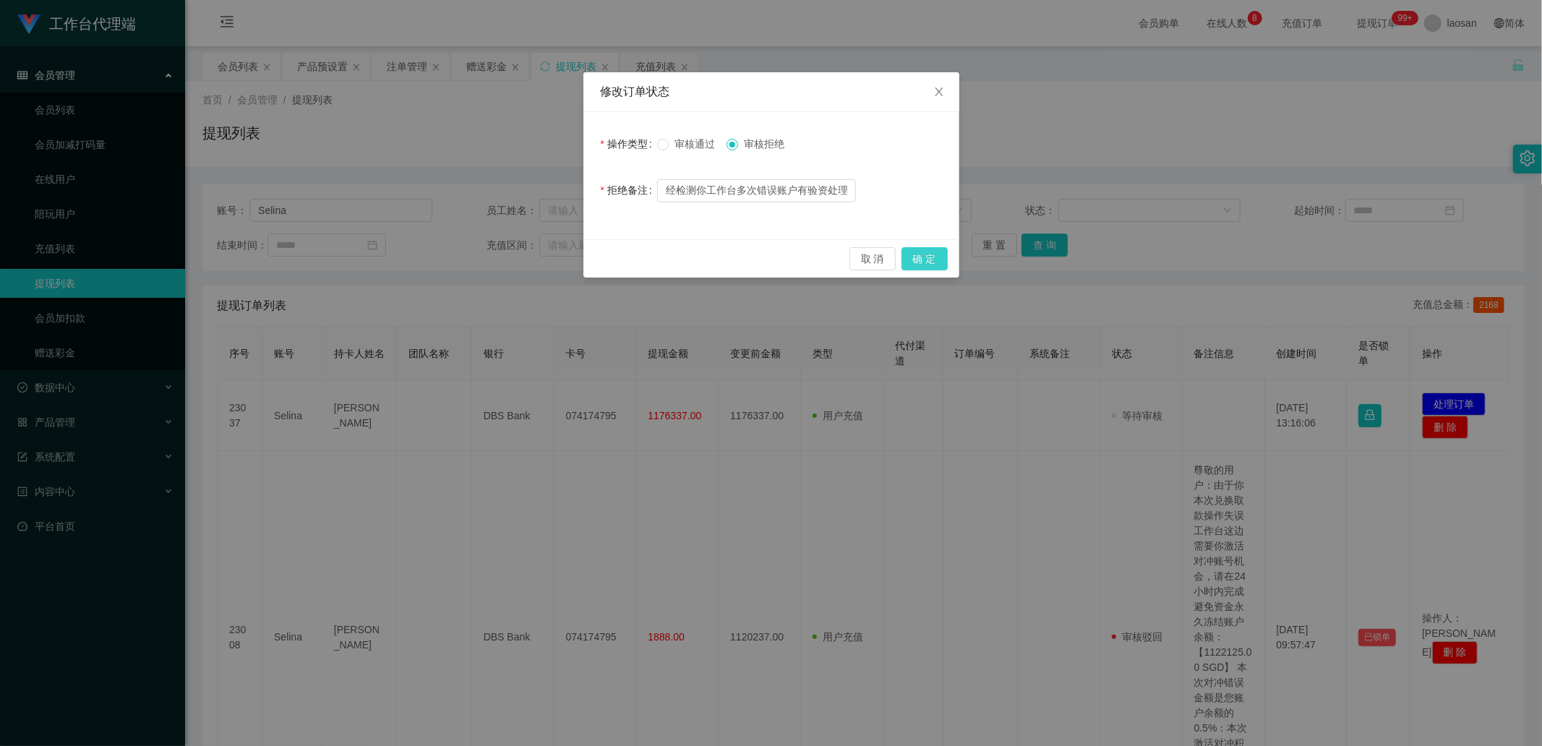
drag, startPoint x: 915, startPoint y: 255, endPoint x: 848, endPoint y: 213, distance: 78.6
click at [848, 213] on div "修改订单状态 操作类型 审核通过 审核拒绝 拒绝备注 经检测你工作台多次错误账户有验资处理导致账号信誉分不足，请联络相关负责人提升信誉分后再次发起提款，谢谢你…" at bounding box center [772, 174] width 376 height 205
drag, startPoint x: 839, startPoint y: 193, endPoint x: 751, endPoint y: 181, distance: 89.1
click at [745, 179] on input "经检测你工作台多次错误账户有验资处理导致账号信誉分不足，请联络相关负责人提升信誉分后再次发起提款，谢谢你的配合，信誉分需达到98分方可提款，请勿多次在信誉分不…" at bounding box center [756, 190] width 199 height 23
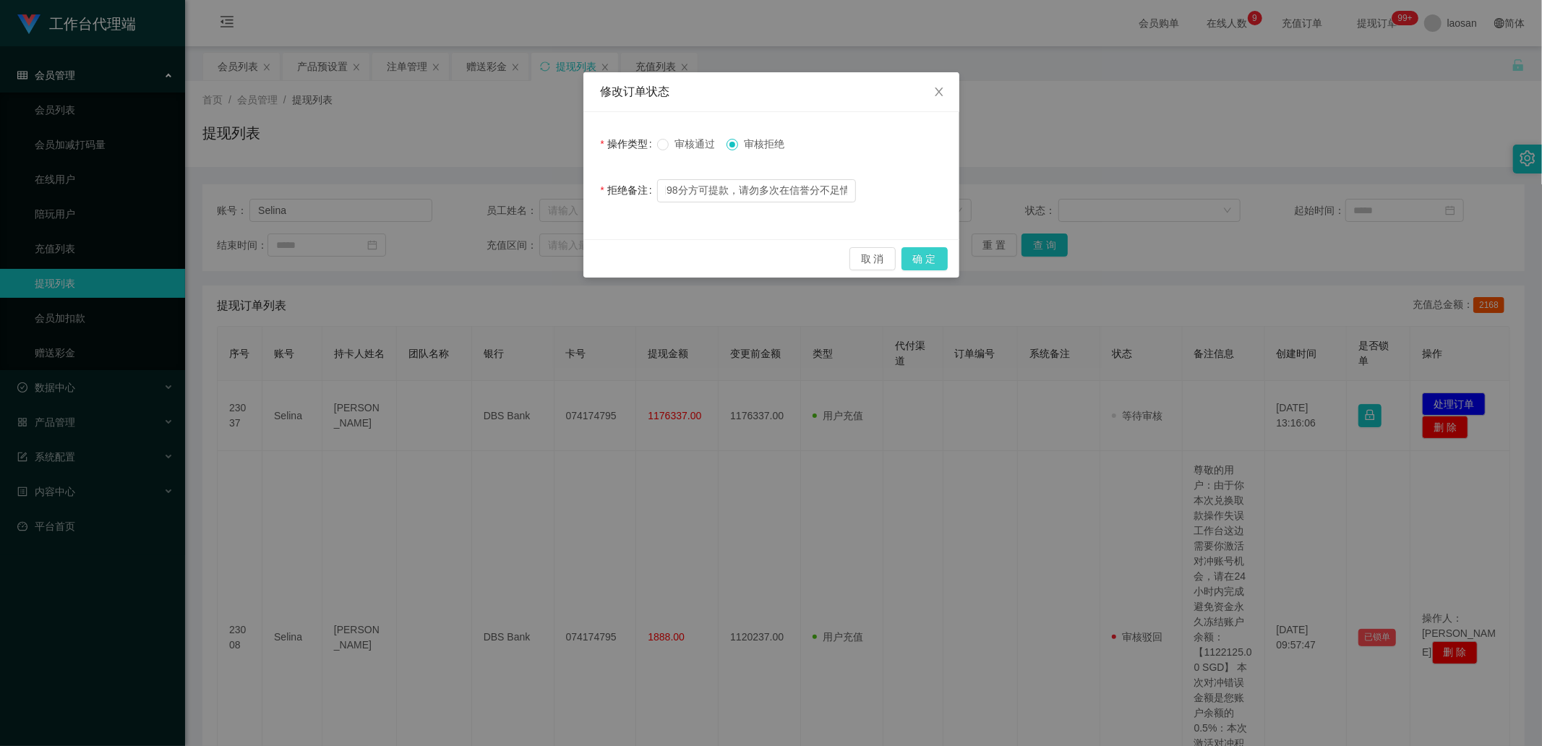
scroll to position [0, 0]
click at [918, 255] on button "确 定" at bounding box center [925, 258] width 46 height 23
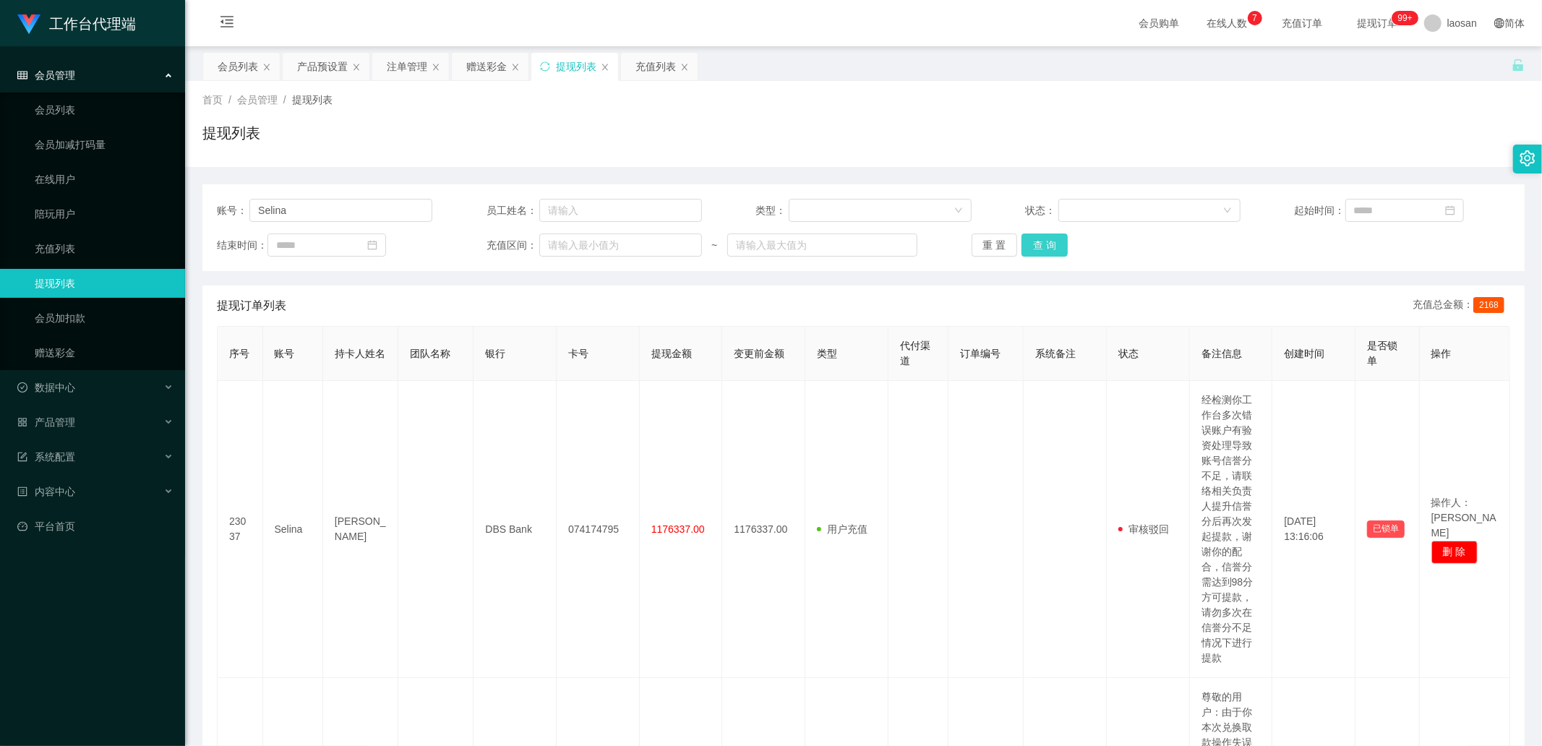
click at [1057, 244] on button "查 询" at bounding box center [1045, 245] width 46 height 23
click at [1057, 244] on div "重 置 查 询" at bounding box center [1079, 245] width 215 height 23
click at [1057, 244] on button "查 询" at bounding box center [1045, 245] width 46 height 23
click at [1057, 244] on div "重 置 查 询" at bounding box center [1079, 245] width 215 height 23
click at [1057, 244] on button "查 询" at bounding box center [1045, 245] width 46 height 23
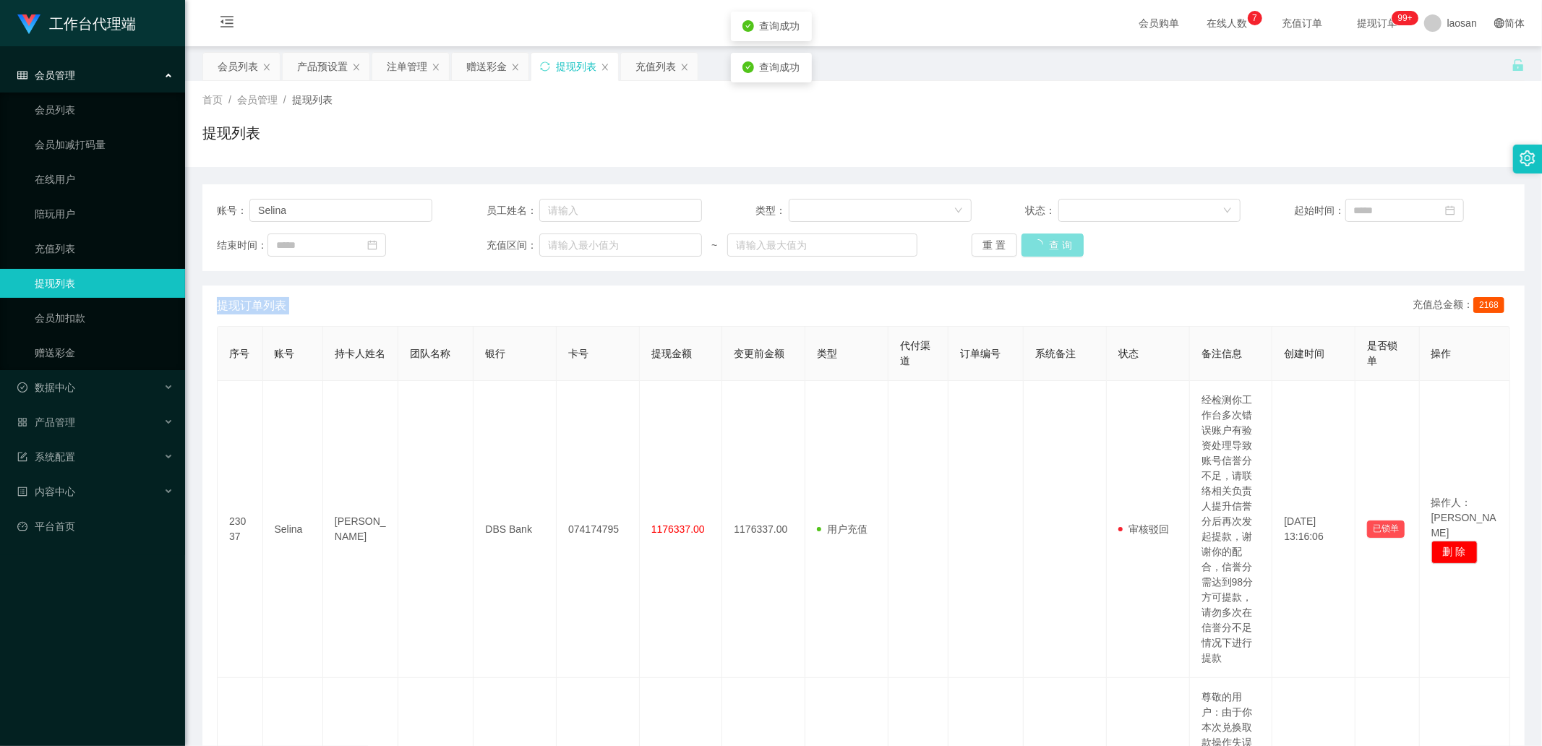
drag, startPoint x: 1057, startPoint y: 244, endPoint x: 1030, endPoint y: 246, distance: 26.8
click at [1057, 244] on div "重 置 查 询" at bounding box center [1079, 245] width 215 height 23
click at [1046, 237] on button "查 询" at bounding box center [1045, 245] width 46 height 23
click at [1046, 237] on div "重 置 查 询" at bounding box center [1079, 245] width 215 height 23
click at [1046, 239] on button "查 询" at bounding box center [1045, 245] width 46 height 23
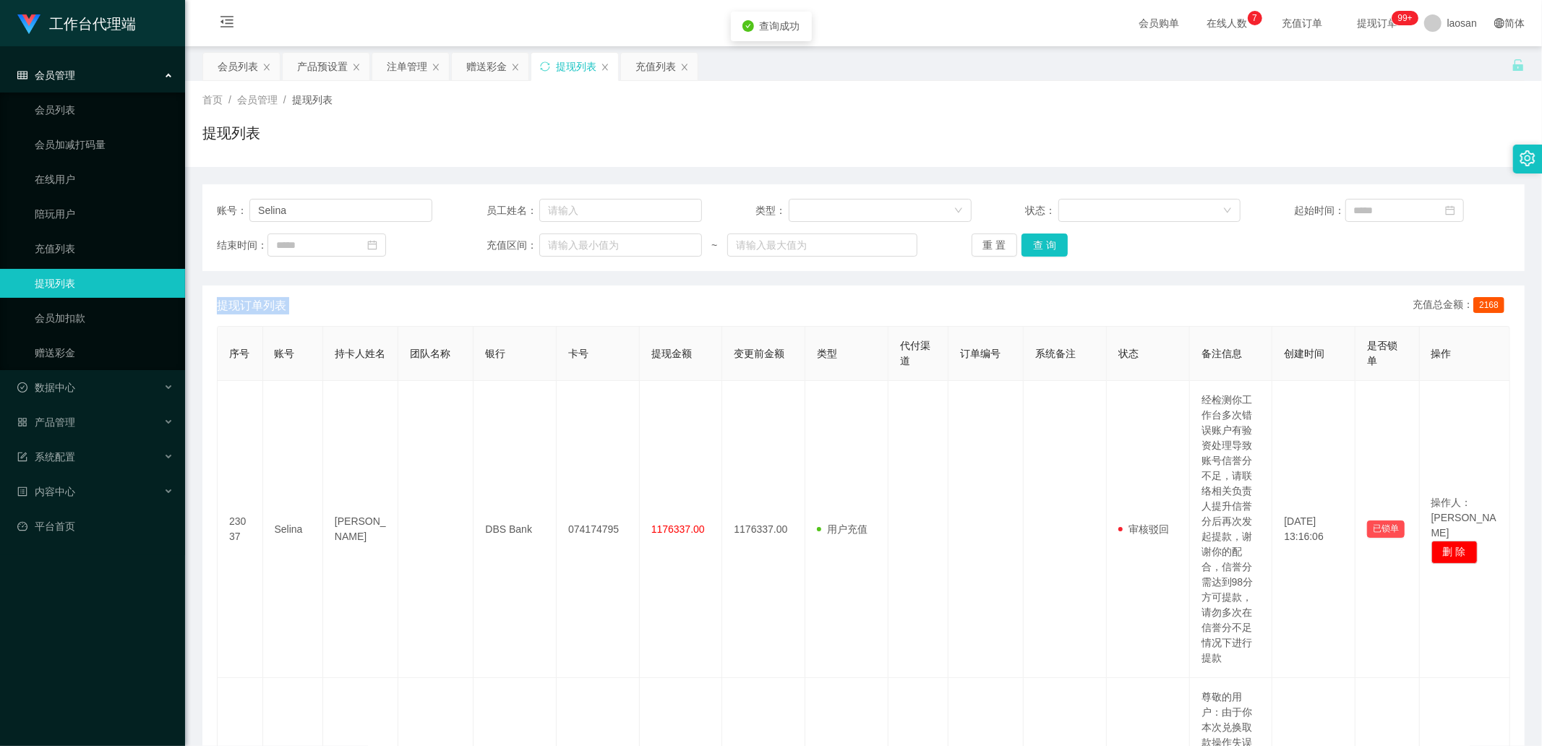
click at [1046, 239] on div "重 置 查 询" at bounding box center [1079, 245] width 215 height 23
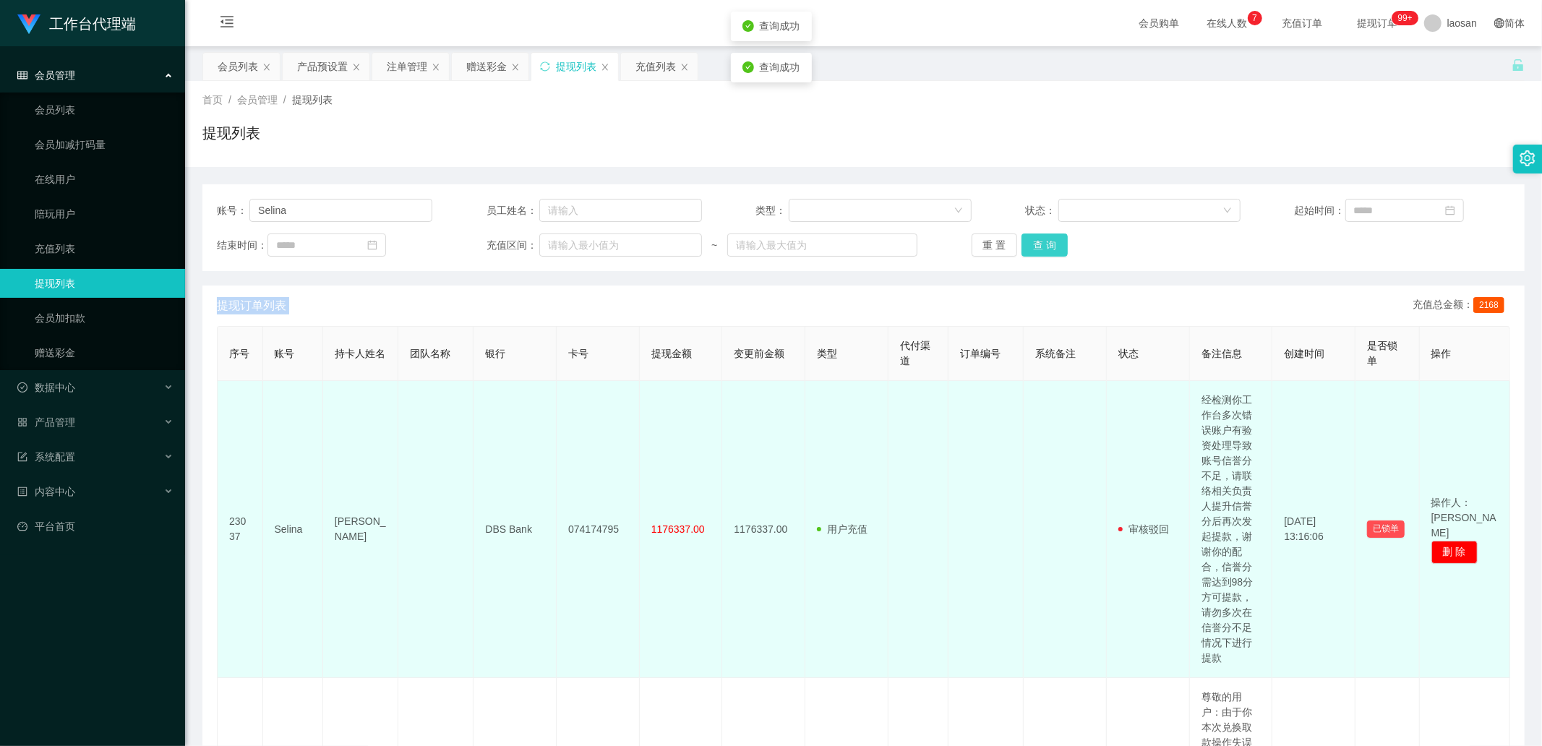
drag, startPoint x: 1046, startPoint y: 239, endPoint x: 1288, endPoint y: 471, distance: 336.0
click at [1046, 240] on button "查 询" at bounding box center [1045, 245] width 46 height 23
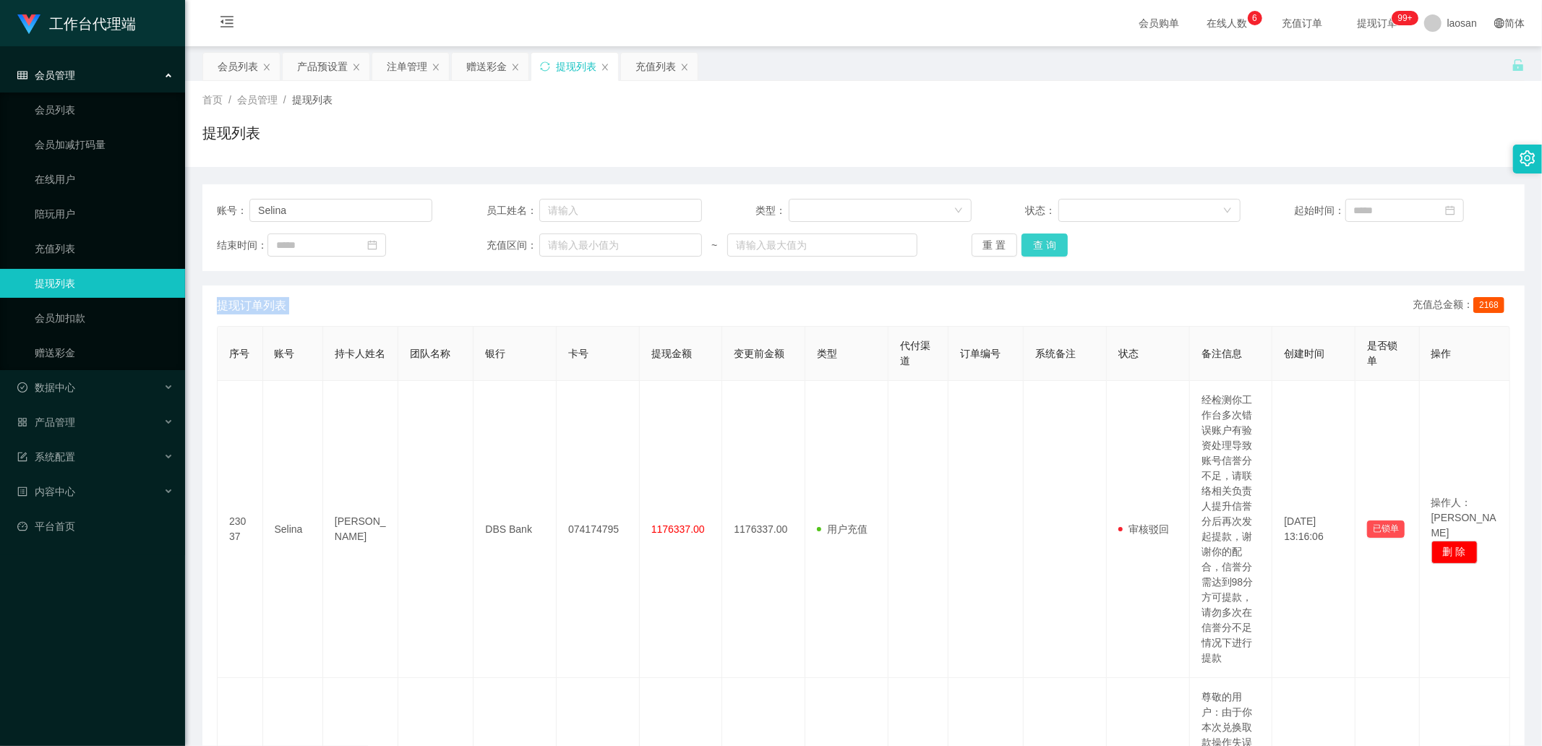
click at [1040, 246] on button "查 询" at bounding box center [1045, 245] width 46 height 23
click at [1040, 246] on div "重 置 查 询" at bounding box center [1079, 245] width 215 height 23
click at [1040, 246] on button "查 询" at bounding box center [1045, 245] width 46 height 23
click at [1040, 246] on div "重 置 查 询" at bounding box center [1079, 245] width 215 height 23
click at [1040, 246] on button "查 询" at bounding box center [1045, 245] width 46 height 23
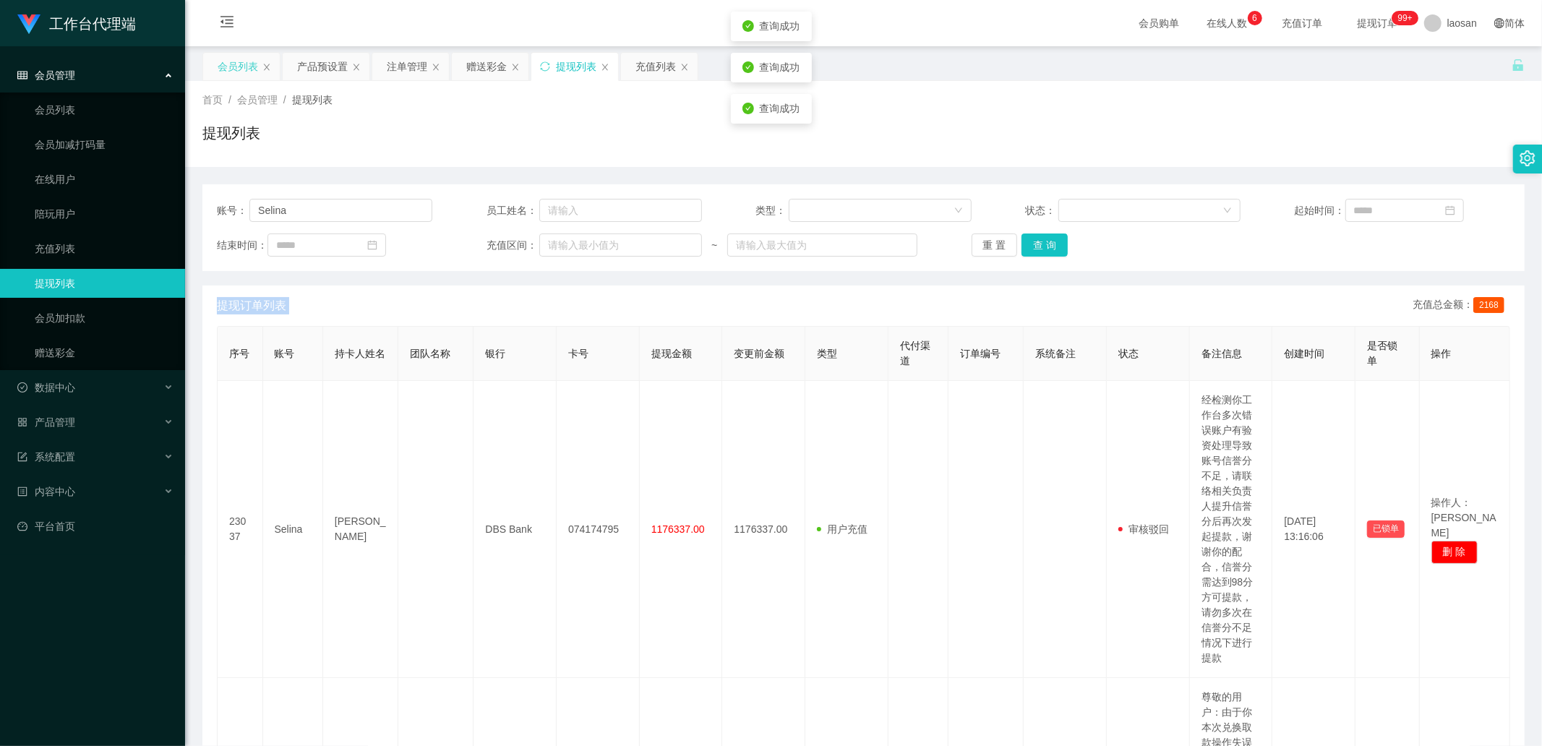
click at [250, 74] on div "会员列表" at bounding box center [238, 66] width 40 height 27
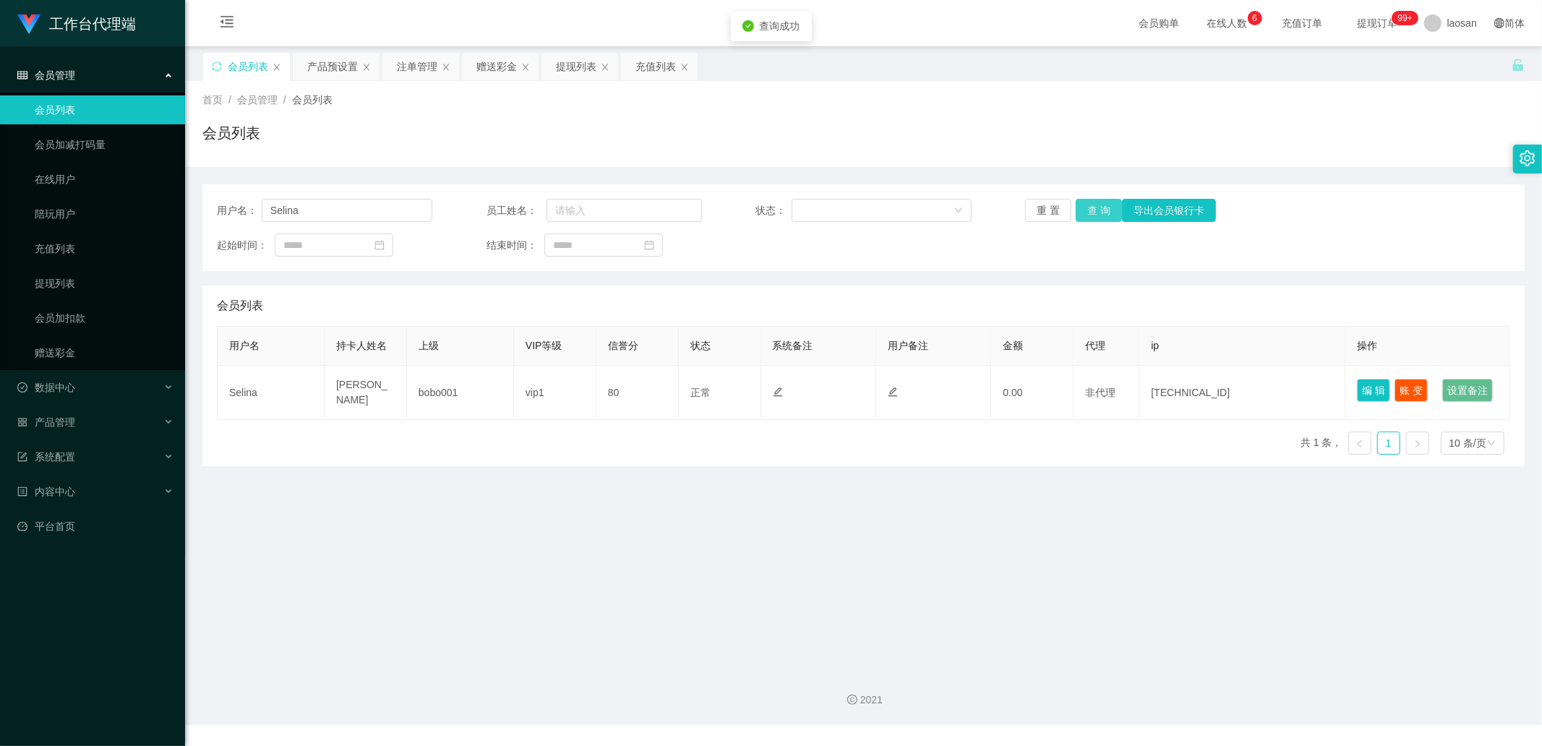
click at [1101, 204] on button "查 询" at bounding box center [1099, 210] width 46 height 23
click at [1100, 204] on div "重 置 查 询 导出会员银行卡" at bounding box center [1132, 210] width 215 height 23
click at [1099, 204] on button "查 询" at bounding box center [1099, 210] width 46 height 23
click at [1099, 204] on div "重 置 查 询 导出会员银行卡" at bounding box center [1132, 210] width 215 height 23
click at [1099, 204] on button "查 询" at bounding box center [1107, 210] width 62 height 23
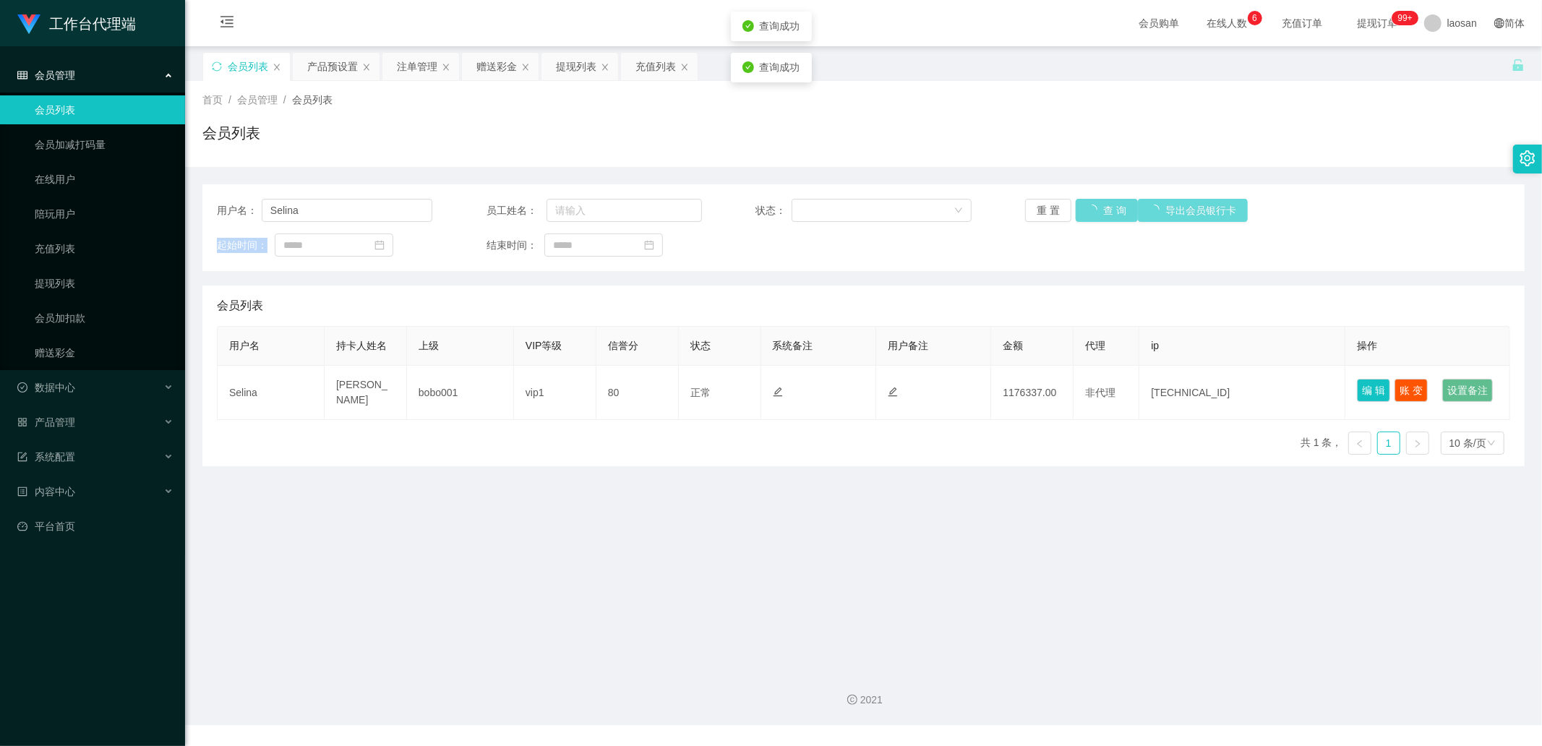
click at [1099, 204] on div "重 置 查 询 导出会员银行卡" at bounding box center [1132, 210] width 215 height 23
click at [1099, 204] on button "查 询" at bounding box center [1099, 210] width 46 height 23
